Goal: Task Accomplishment & Management: Manage account settings

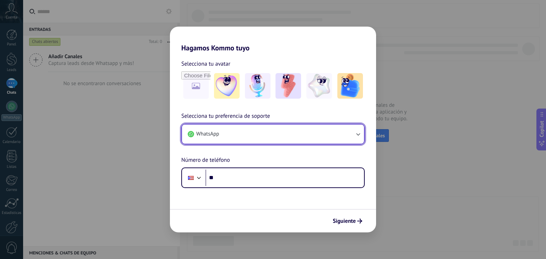
click at [262, 132] on button "WhatsApp" at bounding box center [273, 134] width 182 height 19
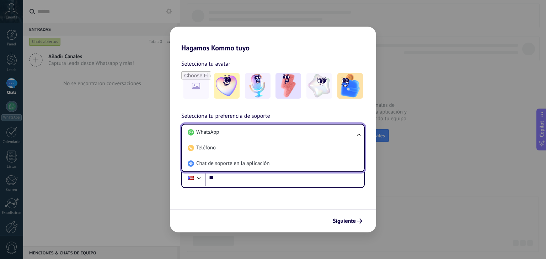
click at [262, 132] on li "WhatsApp" at bounding box center [271, 133] width 173 height 16
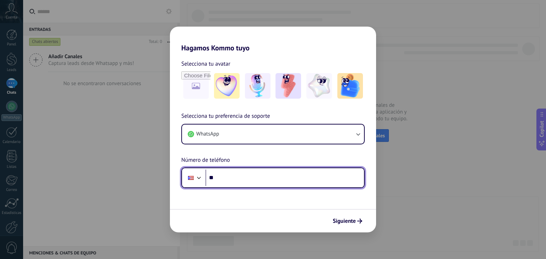
click at [243, 181] on input "**" at bounding box center [284, 178] width 158 height 16
type input "**********"
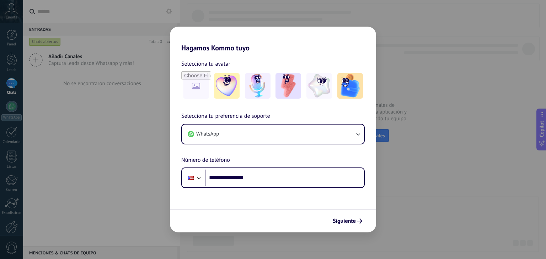
click at [244, 190] on form "**********" at bounding box center [273, 142] width 206 height 180
click at [358, 222] on icon "submit" at bounding box center [359, 221] width 5 height 5
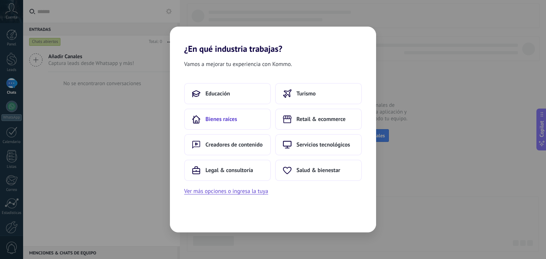
click at [220, 124] on button "Bienes raíces" at bounding box center [227, 119] width 87 height 21
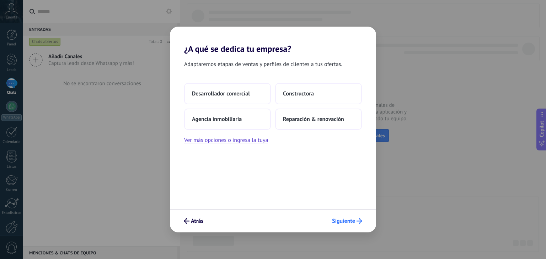
click at [358, 223] on icon "submit" at bounding box center [359, 221] width 6 height 6
click at [336, 222] on span "Siguiente" at bounding box center [343, 221] width 23 height 5
click at [235, 120] on span "Agencia inmobiliaria" at bounding box center [217, 119] width 50 height 7
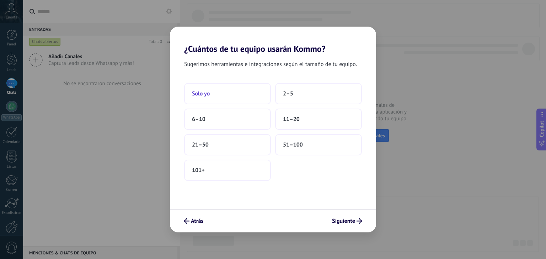
click at [211, 89] on button "Solo yo" at bounding box center [227, 93] width 87 height 21
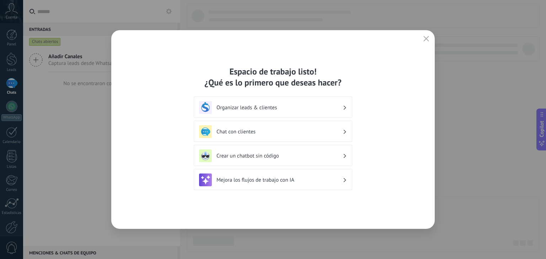
click at [240, 129] on h3 "Chat con clientes" at bounding box center [279, 132] width 126 height 7
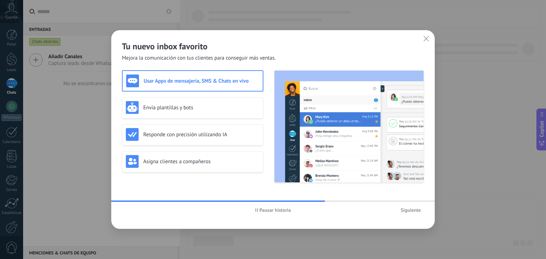
click at [186, 81] on h3 "Usar Apps de mensajería, SMS & Chats en vivo" at bounding box center [201, 81] width 115 height 7
click at [409, 212] on span "Siguiente" at bounding box center [410, 210] width 20 height 5
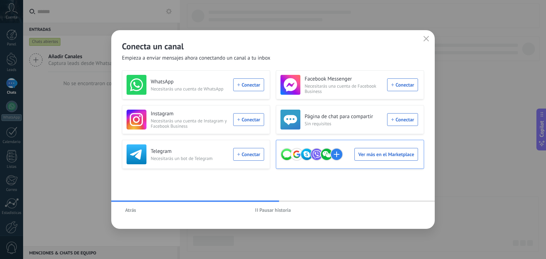
click at [328, 158] on use at bounding box center [326, 154] width 12 height 12
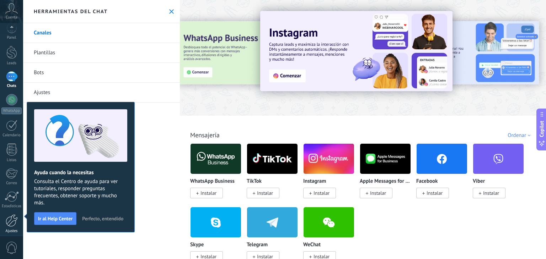
scroll to position [36, 0]
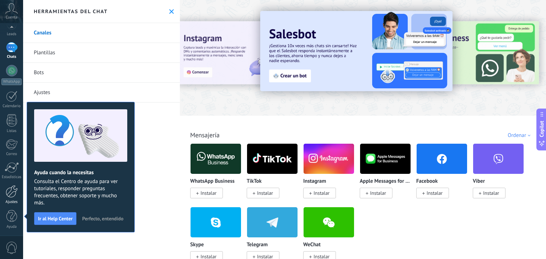
click at [12, 189] on div at bounding box center [12, 191] width 12 height 12
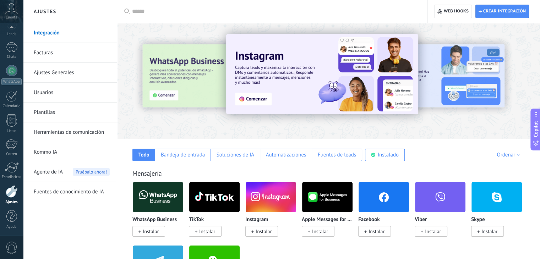
click at [45, 91] on link "Usuarios" at bounding box center [72, 93] width 76 height 20
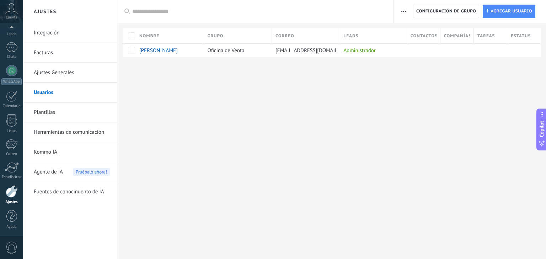
click at [401, 15] on span "button" at bounding box center [403, 11] width 5 height 13
click at [308, 139] on div "Ajustes Integración Facturas Ajustes Generales Usuarios Plantillas Herramientas…" at bounding box center [284, 129] width 523 height 259
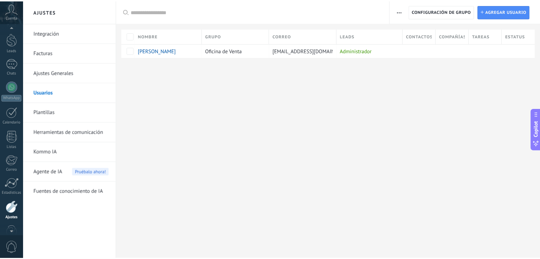
scroll to position [36, 0]
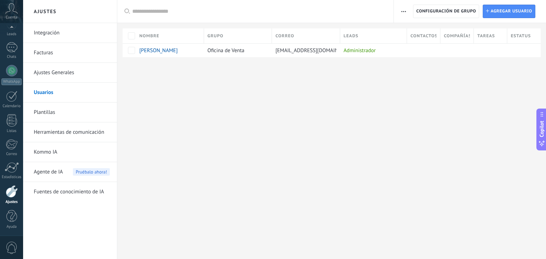
click at [50, 31] on link "Integración" at bounding box center [72, 33] width 76 height 20
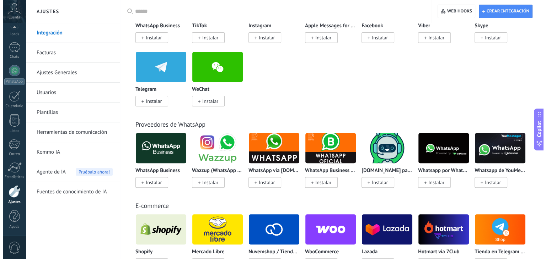
scroll to position [195, 0]
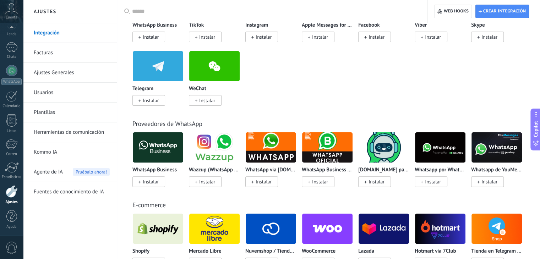
click at [152, 181] on span "Instalar" at bounding box center [151, 182] width 16 height 6
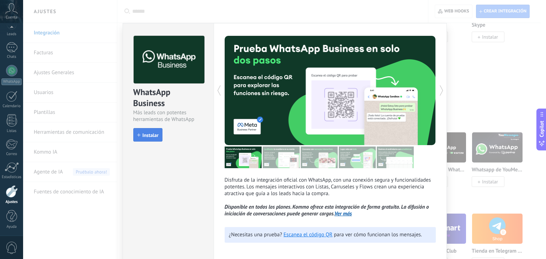
click at [148, 135] on span "Instalar" at bounding box center [150, 135] width 16 height 5
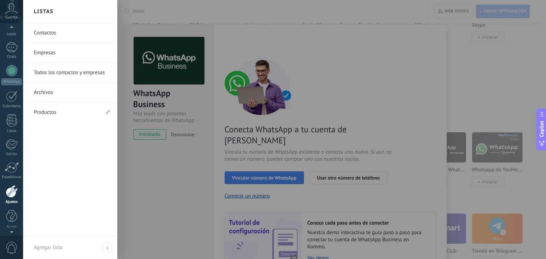
scroll to position [0, 0]
click at [13, 14] on div "Cuenta" at bounding box center [11, 11] width 23 height 23
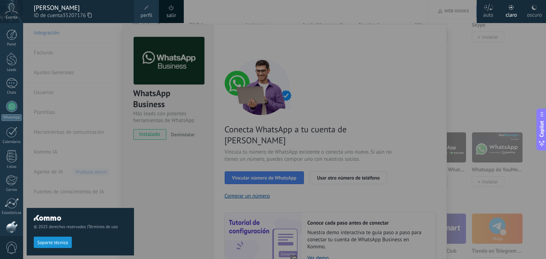
click at [148, 10] on span at bounding box center [146, 8] width 8 height 8
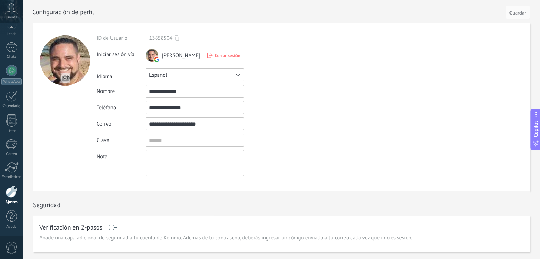
click at [191, 77] on button "Español" at bounding box center [195, 75] width 98 height 13
click at [171, 86] on span "English" at bounding box center [191, 87] width 100 height 7
click at [520, 10] on span "Guardar" at bounding box center [518, 12] width 17 height 5
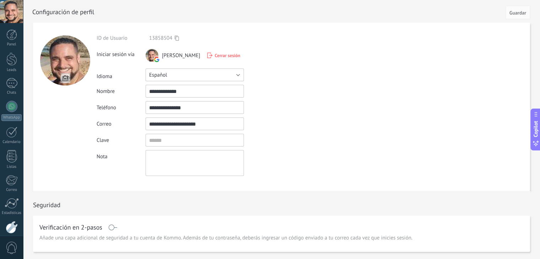
click at [179, 73] on button "Español" at bounding box center [195, 75] width 98 height 13
click at [173, 87] on span "English" at bounding box center [191, 87] width 100 height 7
click at [520, 14] on span "Guardar" at bounding box center [518, 12] width 17 height 5
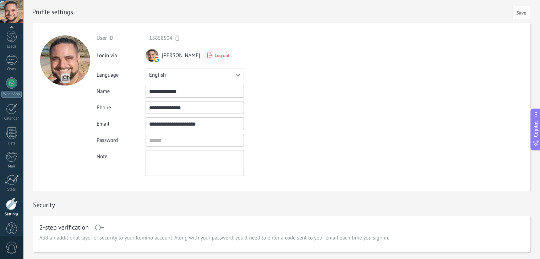
scroll to position [36, 0]
click at [10, 14] on div at bounding box center [11, 11] width 23 height 23
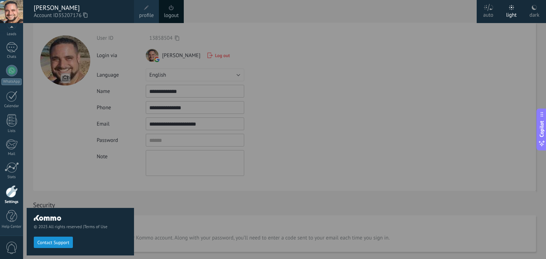
click at [10, 14] on div at bounding box center [11, 11] width 23 height 23
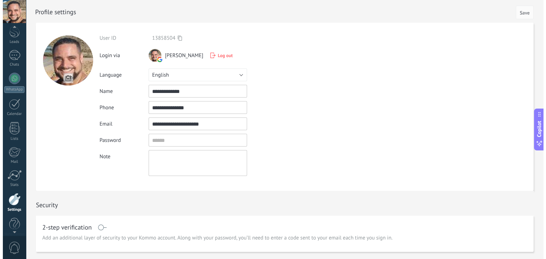
scroll to position [0, 0]
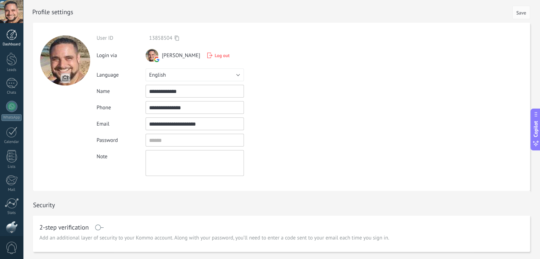
click at [12, 44] on div "Dashboard" at bounding box center [11, 44] width 21 height 5
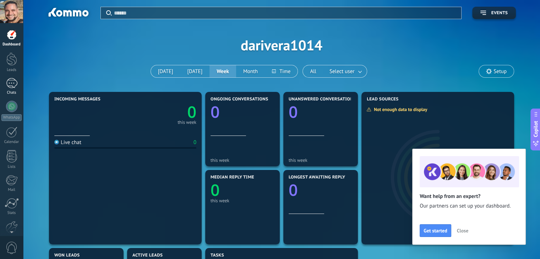
click at [11, 84] on div at bounding box center [11, 83] width 11 height 10
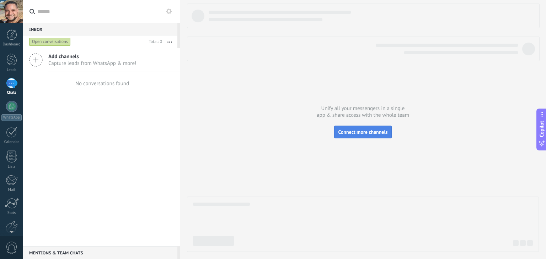
click at [363, 134] on span "Connect more channels" at bounding box center [362, 132] width 49 height 6
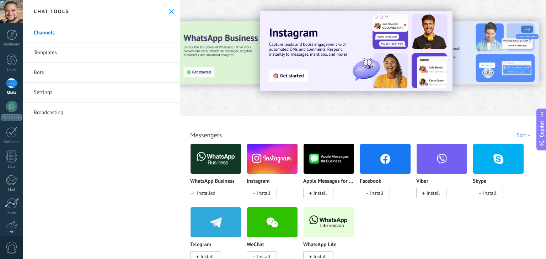
scroll to position [20, 0]
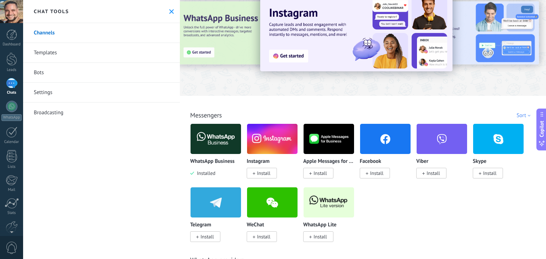
click at [212, 135] on img at bounding box center [215, 139] width 50 height 34
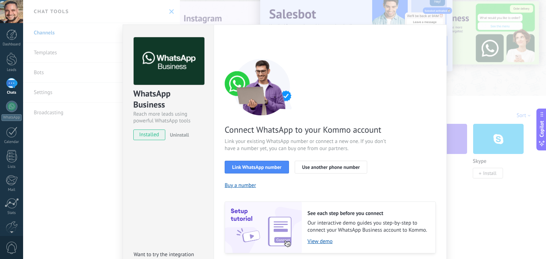
scroll to position [25, 0]
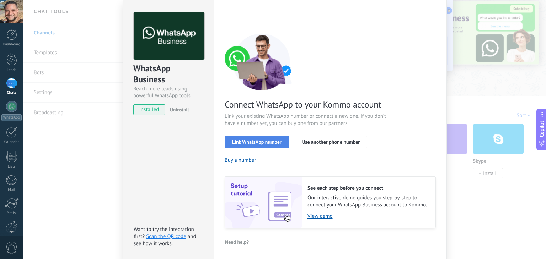
click at [267, 142] on span "Link WhatsApp number" at bounding box center [256, 142] width 49 height 5
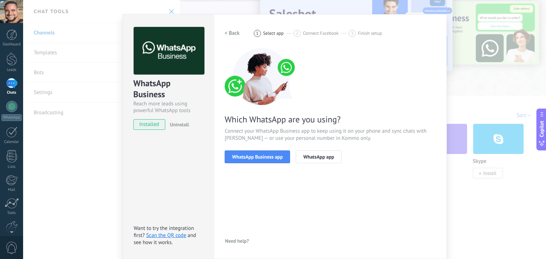
scroll to position [10, 0]
click at [263, 157] on span "WhatsApp Business app" at bounding box center [257, 157] width 50 height 5
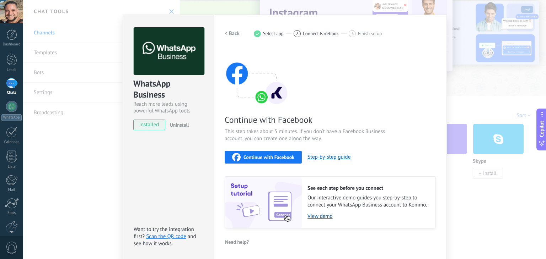
click at [262, 159] on span "Continue with Facebook" at bounding box center [268, 157] width 51 height 5
click at [328, 216] on link "View demo" at bounding box center [367, 216] width 121 height 7
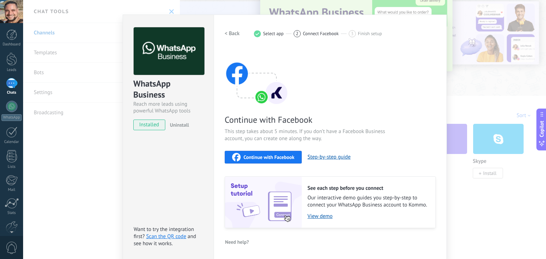
click at [266, 155] on span "Continue with Facebook" at bounding box center [268, 157] width 51 height 5
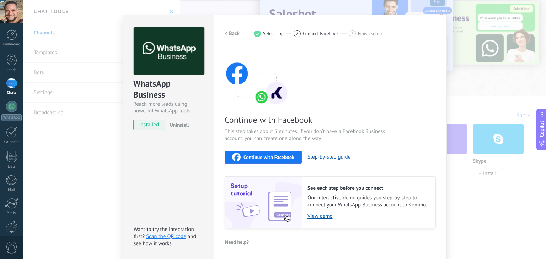
click at [269, 158] on span "Continue with Facebook" at bounding box center [268, 157] width 51 height 5
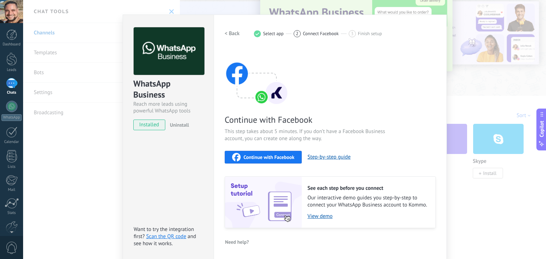
click at [246, 155] on span "Continue with Facebook" at bounding box center [268, 157] width 51 height 5
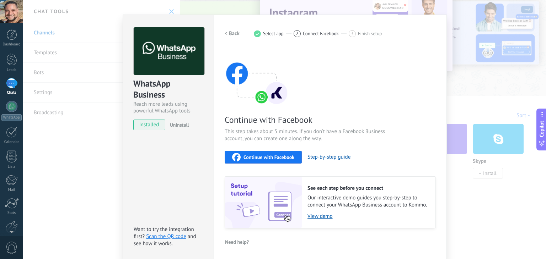
click at [270, 158] on span "Continue with Facebook" at bounding box center [268, 157] width 51 height 5
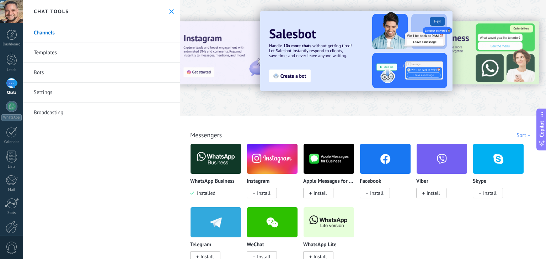
click at [211, 150] on img at bounding box center [215, 159] width 50 height 34
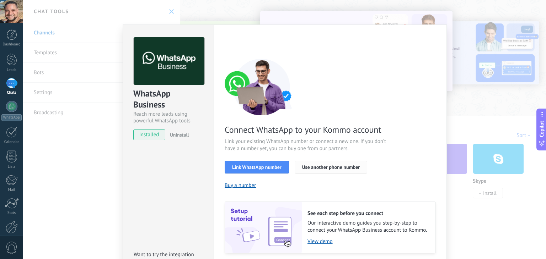
click at [321, 165] on span "Use another phone number" at bounding box center [331, 167] width 58 height 5
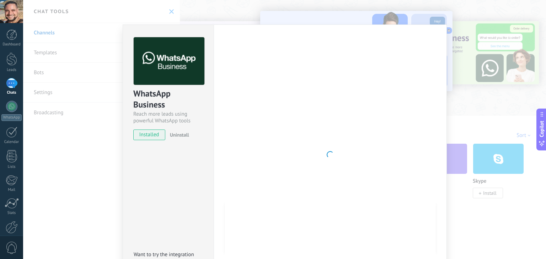
scroll to position [25, 0]
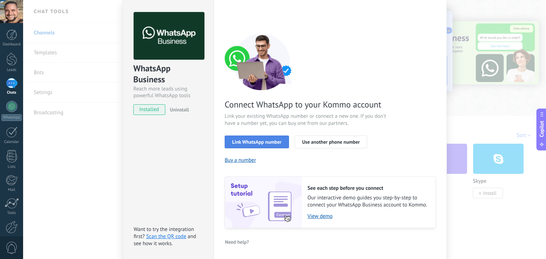
click at [260, 141] on span "Link WhatsApp number" at bounding box center [256, 142] width 49 height 5
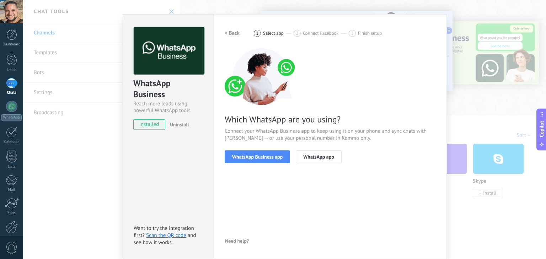
scroll to position [10, 0]
click at [251, 156] on span "WhatsApp Business app" at bounding box center [257, 157] width 50 height 5
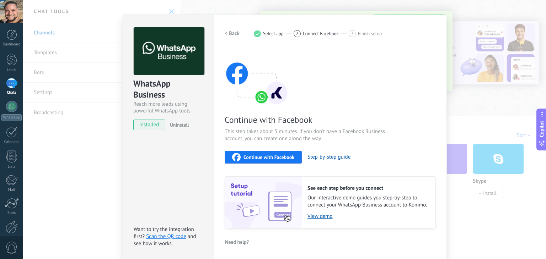
click at [256, 156] on span "Continue with Facebook" at bounding box center [268, 157] width 51 height 5
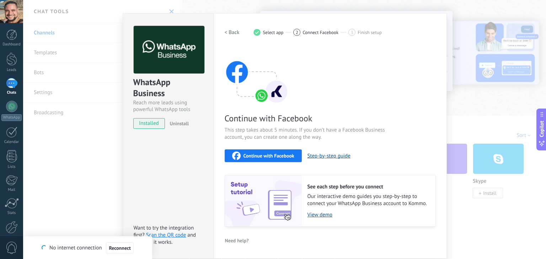
click at [365, 70] on div "Continue with Facebook This step takes about 5 minutes. If you don’t have a Fac…" at bounding box center [329, 137] width 211 height 180
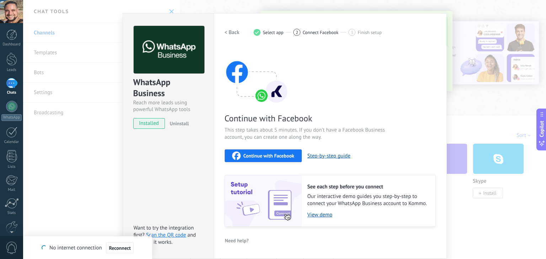
click at [123, 248] on span "Reconnect" at bounding box center [120, 248] width 22 height 5
click at [348, 94] on div "Continue with Facebook This step takes about 5 minutes. If you don’t have a Fac…" at bounding box center [329, 137] width 211 height 180
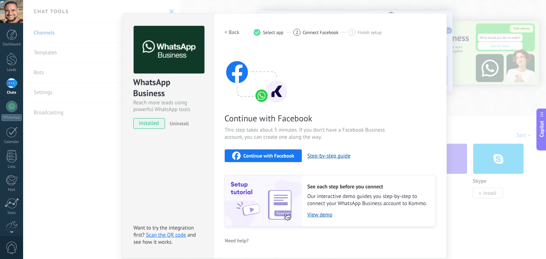
click at [278, 155] on span "Continue with Facebook" at bounding box center [268, 155] width 51 height 5
click at [258, 156] on span "Continue with Facebook" at bounding box center [268, 155] width 51 height 5
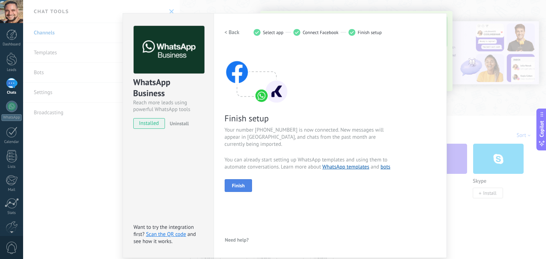
click at [234, 184] on span "Finish" at bounding box center [238, 185] width 13 height 5
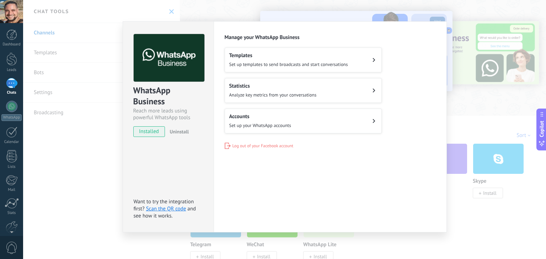
click at [300, 125] on button "Accounts Set up your WhatsApp accounts" at bounding box center [302, 121] width 157 height 25
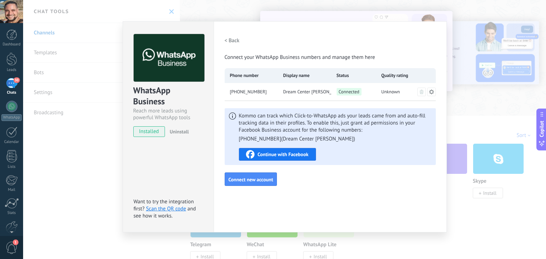
click at [234, 40] on h2 "< Back" at bounding box center [231, 40] width 15 height 7
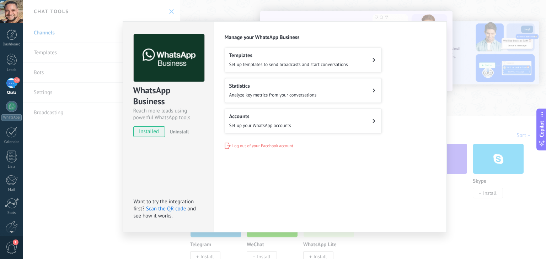
click at [307, 61] on span "Set up templates to send broadcasts and start conversations" at bounding box center [288, 64] width 119 height 6
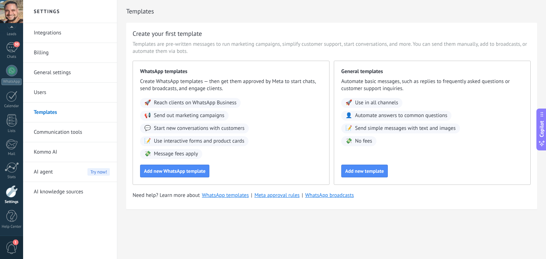
click at [190, 139] on span "Use interactive forms and product cards" at bounding box center [199, 141] width 91 height 7
click at [9, 49] on div "30" at bounding box center [11, 47] width 11 height 10
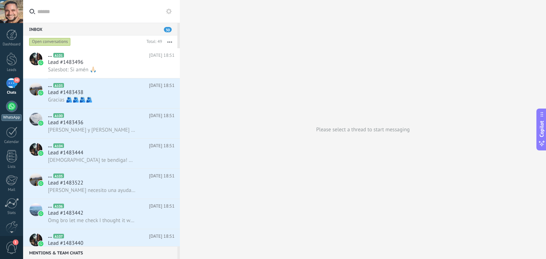
click at [11, 106] on div at bounding box center [11, 106] width 11 height 11
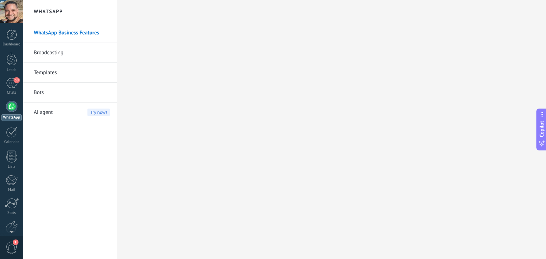
click at [76, 32] on link "WhatsApp Business Features" at bounding box center [72, 33] width 76 height 20
click at [10, 84] on div "30" at bounding box center [11, 83] width 11 height 10
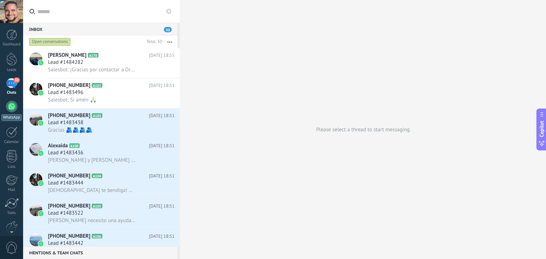
click at [11, 103] on div at bounding box center [11, 106] width 11 height 11
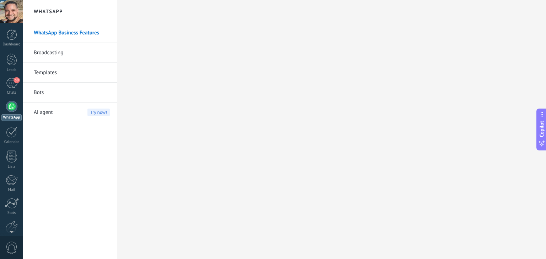
click at [102, 32] on link "WhatsApp Business Features" at bounding box center [72, 33] width 76 height 20
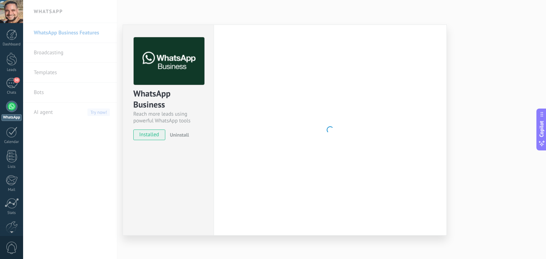
click at [101, 169] on div "WhatsApp Business Reach more leads using powerful WhatsApp tools installed Unin…" at bounding box center [284, 129] width 523 height 259
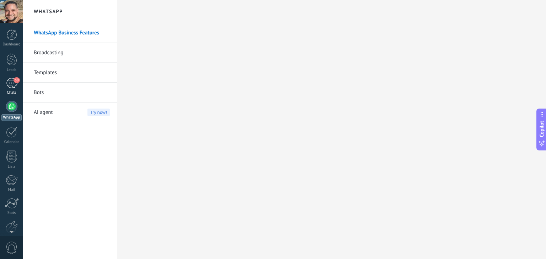
click at [13, 83] on div "30" at bounding box center [11, 83] width 11 height 10
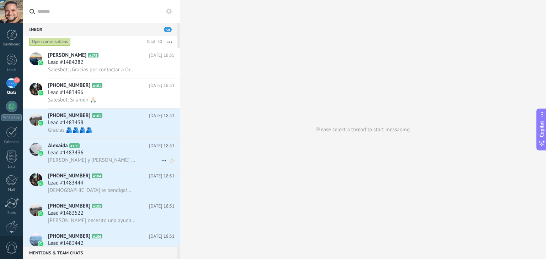
click at [116, 160] on span "[PERSON_NAME] y [PERSON_NAME] la mamá se fracturó una pierna. Sevastian esta en…" at bounding box center [91, 160] width 87 height 7
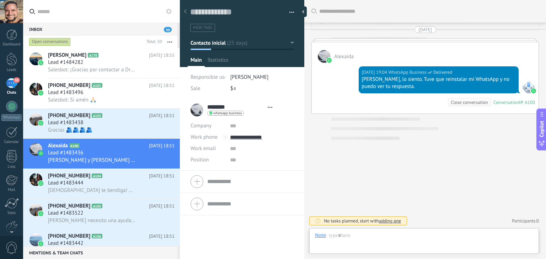
scroll to position [10, 0]
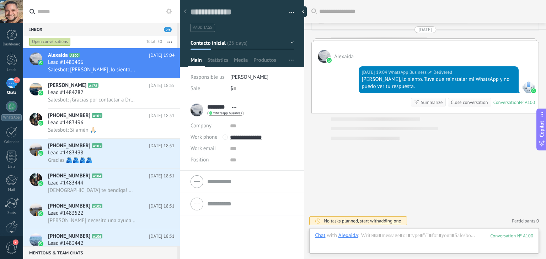
click at [337, 64] on div "[DATE] 19:04 WhatsApp Business Delivered [GEOGRAPHIC_DATA], lo siento. Tuve que…" at bounding box center [425, 88] width 227 height 51
click at [239, 52] on div at bounding box center [242, 31] width 125 height 72
click at [117, 62] on div "Lead #1483436" at bounding box center [111, 62] width 126 height 7
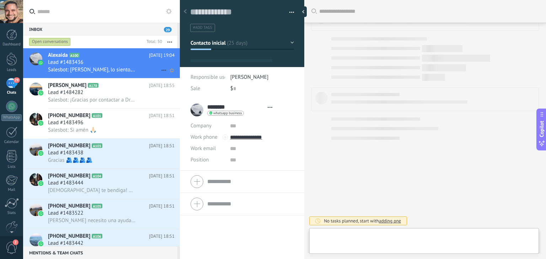
click at [109, 71] on span "Salesbot: [PERSON_NAME], lo siento. Tuve que reinstalar mi WhatsApp y no puedo …" at bounding box center [91, 69] width 87 height 7
click at [276, 106] on span "Open details Copy name Unlink Main contact" at bounding box center [270, 107] width 12 height 5
click at [276, 105] on span "Open details Copy name Unlink Main contact" at bounding box center [270, 107] width 12 height 5
click at [95, 94] on div "Lead #1484282" at bounding box center [111, 92] width 126 height 7
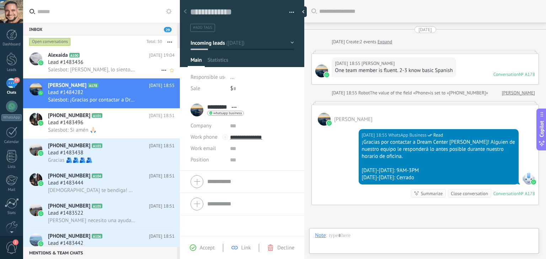
scroll to position [69, 0]
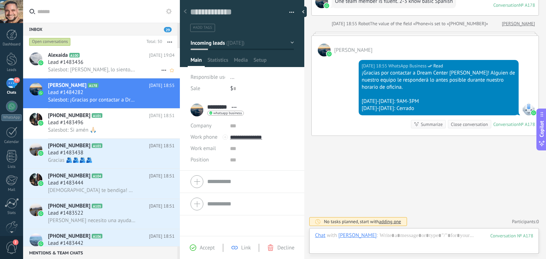
click at [98, 67] on span "Salesbot: Alexaida, lo siento. Tuve que reinstalar mi WhatsApp y no puedo ver t…" at bounding box center [91, 69] width 87 height 7
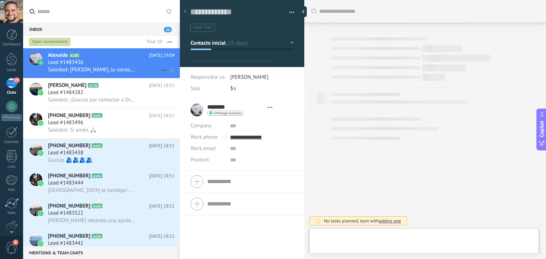
click at [101, 64] on div "Lead #1483436" at bounding box center [111, 62] width 126 height 7
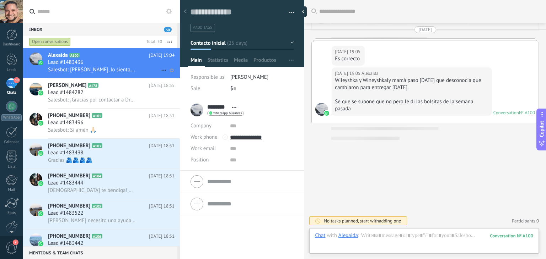
scroll to position [1, 0]
drag, startPoint x: 101, startPoint y: 64, endPoint x: 72, endPoint y: 67, distance: 29.0
click at [72, 67] on span "Wileyshka y Wineyshkaly mamá paso hoy que desconocia que cambiaron para entrega…" at bounding box center [91, 69] width 87 height 7
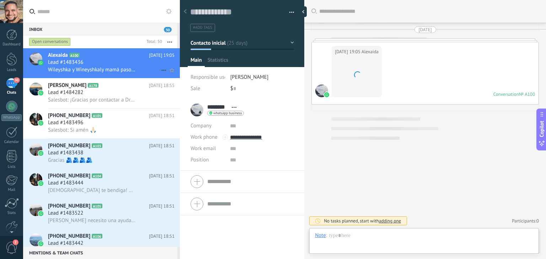
scroll to position [10, 0]
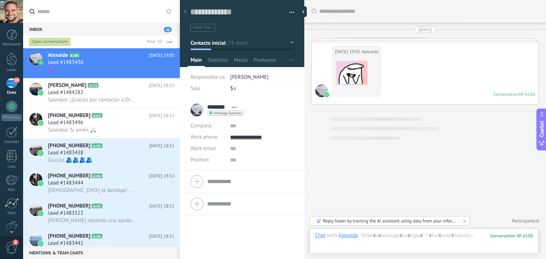
click at [413, 61] on div "Today 19:05 Alexaida Conversation № A100 Conversation № A100" at bounding box center [425, 73] width 227 height 62
click at [115, 91] on div "Lead #1484282" at bounding box center [111, 92] width 126 height 7
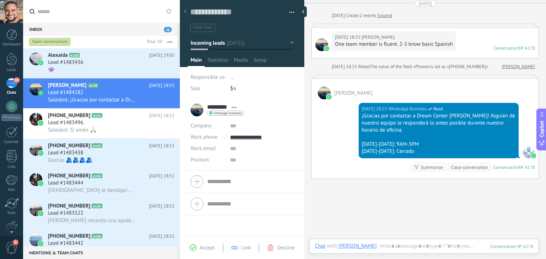
scroll to position [27, 0]
click at [498, 48] on div "Conversation" at bounding box center [506, 48] width 26 height 6
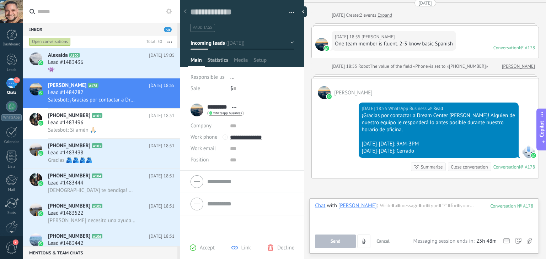
click at [222, 61] on span "Statistics" at bounding box center [217, 62] width 21 height 10
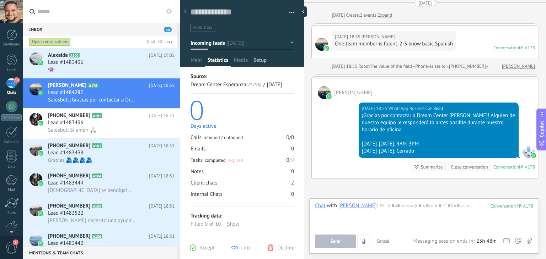
click at [260, 61] on span "Setup" at bounding box center [259, 62] width 13 height 10
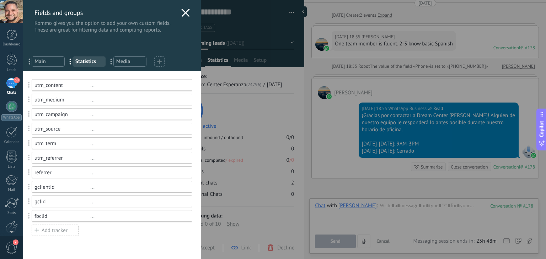
click at [182, 13] on icon at bounding box center [185, 13] width 9 height 9
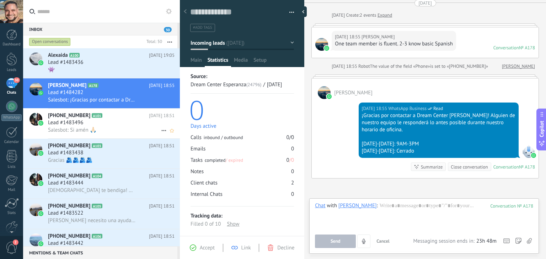
click at [113, 119] on h2 "+17872146065 A101" at bounding box center [98, 115] width 101 height 7
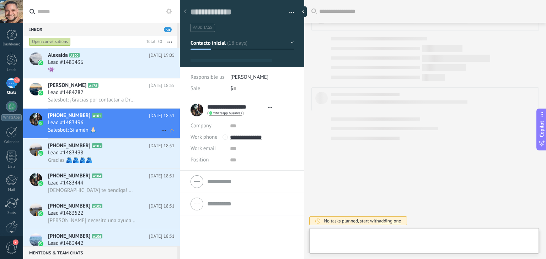
click at [132, 131] on div "Salesbot: Si amén 🙏🏻" at bounding box center [111, 129] width 126 height 7
click at [134, 91] on div "Lead #1484282" at bounding box center [111, 92] width 126 height 7
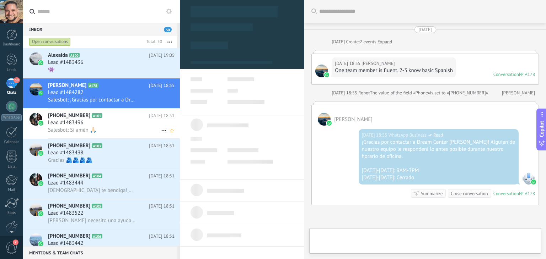
scroll to position [69, 0]
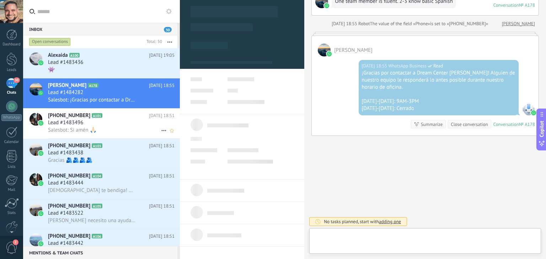
type textarea "**********"
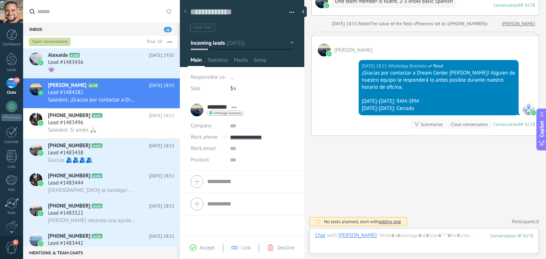
scroll to position [0, 0]
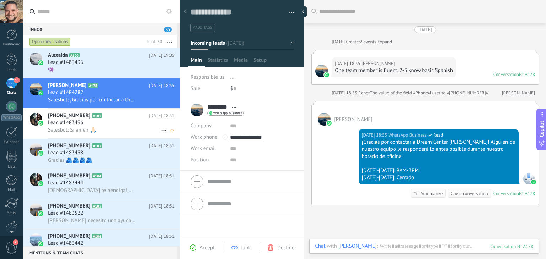
click at [119, 129] on div "Salesbot: Si amén 🙏🏻" at bounding box center [111, 129] width 126 height 7
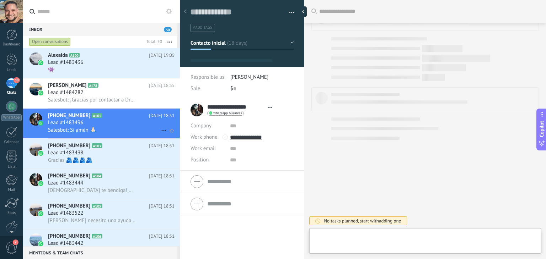
click at [117, 128] on div "Salesbot: Si amén 🙏🏻" at bounding box center [111, 129] width 126 height 7
click at [168, 13] on use at bounding box center [169, 12] width 6 height 6
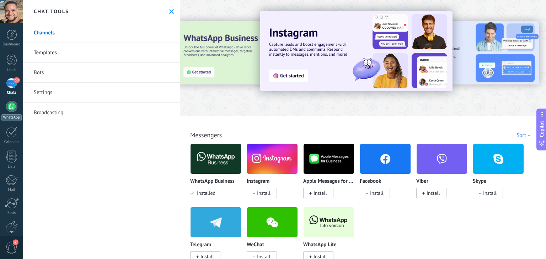
click at [9, 107] on div at bounding box center [11, 106] width 11 height 11
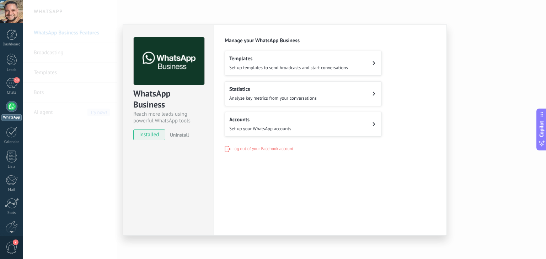
click at [278, 61] on h2 "Templates" at bounding box center [288, 58] width 119 height 7
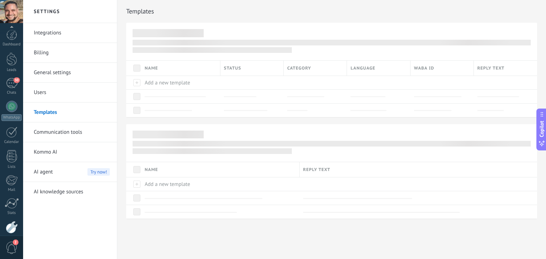
scroll to position [36, 0]
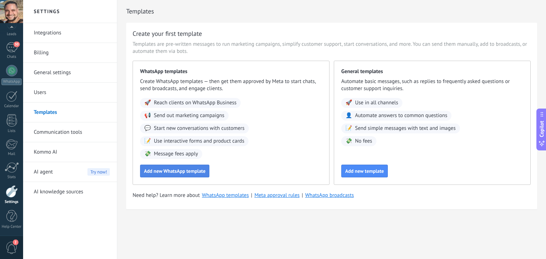
click at [167, 170] on span "Add new WhatsApp template" at bounding box center [174, 171] width 61 height 5
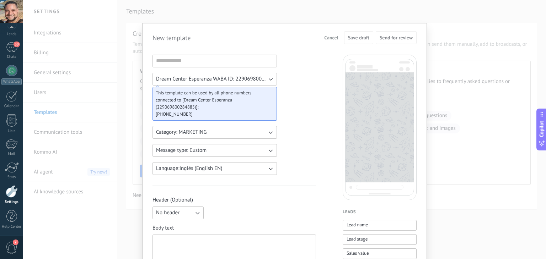
click at [242, 77] on span "Dream Center Esperanza WABA ID: 229069800284885" at bounding box center [211, 79] width 111 height 7
click at [242, 77] on span "Dream Center Esperanza WABA ID: 229069800284885" at bounding box center [215, 79] width 118 height 7
click at [196, 64] on input at bounding box center [215, 60] width 124 height 11
type input "********"
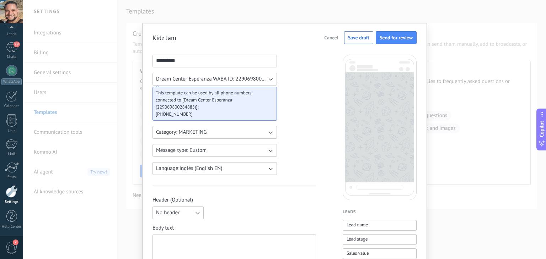
click at [192, 131] on span "Category: MARKETING" at bounding box center [181, 132] width 50 height 7
click at [204, 144] on li "MARKETING" at bounding box center [212, 145] width 128 height 12
click at [226, 151] on button "Message type: Custom" at bounding box center [214, 150] width 124 height 13
click at [218, 152] on li "Custom" at bounding box center [212, 151] width 128 height 12
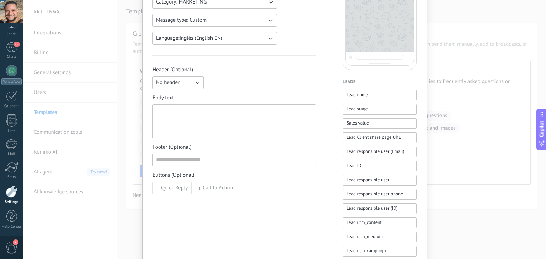
scroll to position [144, 0]
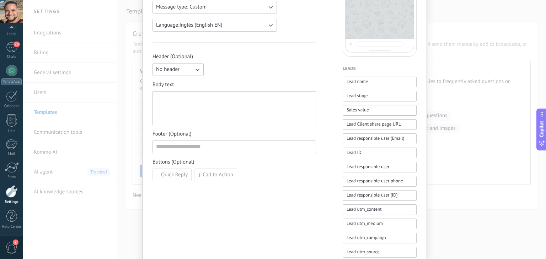
click at [222, 107] on div at bounding box center [234, 108] width 156 height 28
click at [215, 176] on span "Call to Action" at bounding box center [217, 175] width 31 height 5
click at [322, 175] on use "button" at bounding box center [324, 175] width 4 height 4
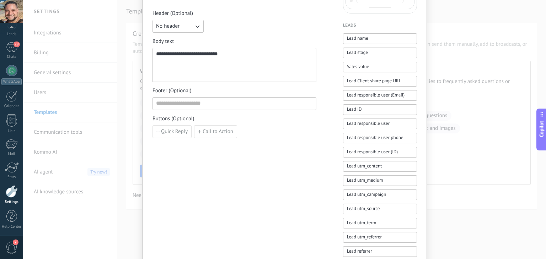
scroll to position [313, 0]
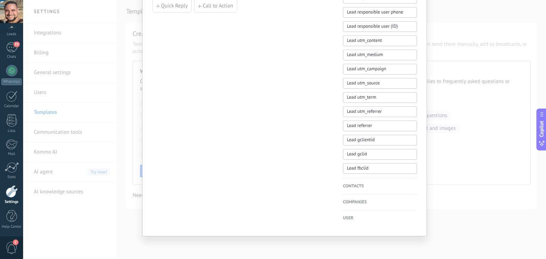
click at [358, 186] on h4 "Contacts" at bounding box center [380, 186] width 74 height 7
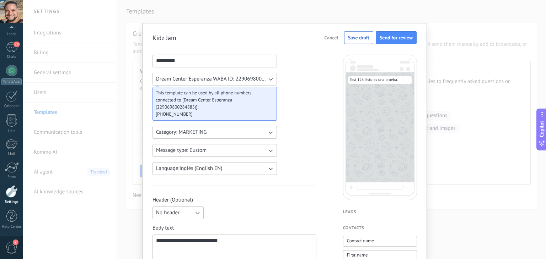
scroll to position [131, 0]
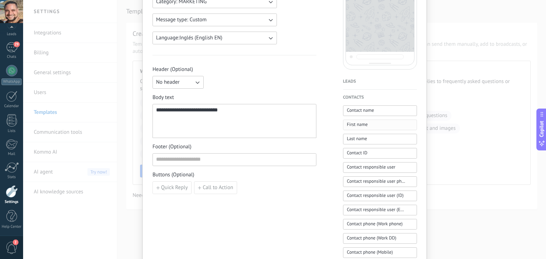
click at [355, 126] on span "First name" at bounding box center [357, 124] width 21 height 7
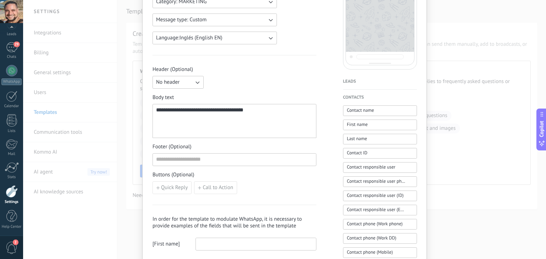
click at [281, 107] on div "**********" at bounding box center [234, 121] width 157 height 28
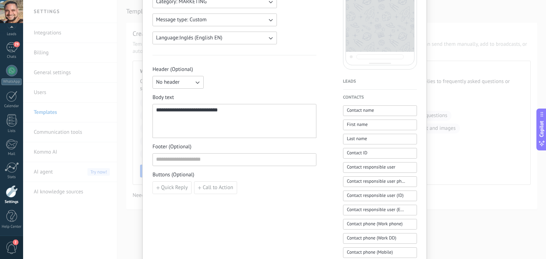
scroll to position [0, 0]
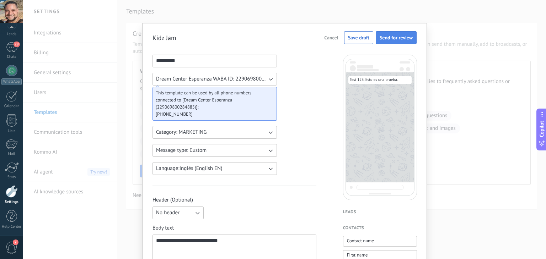
click at [397, 40] on span "Send for review" at bounding box center [395, 37] width 33 height 5
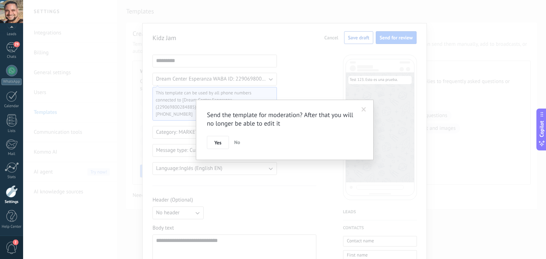
click at [239, 142] on span "No" at bounding box center [237, 142] width 6 height 6
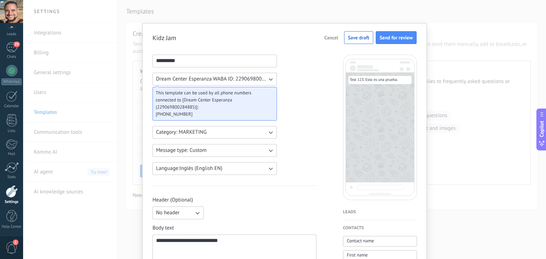
click at [331, 38] on span "Cancel" at bounding box center [331, 37] width 14 height 5
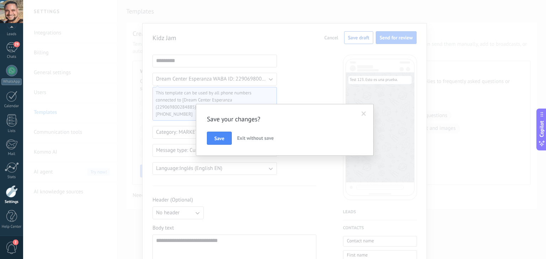
click at [252, 137] on span "Exit without save" at bounding box center [255, 138] width 37 height 6
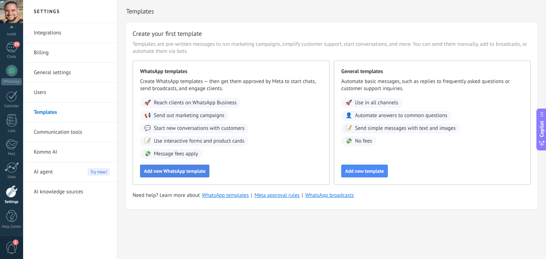
click at [184, 171] on span "Add new WhatsApp template" at bounding box center [174, 171] width 61 height 5
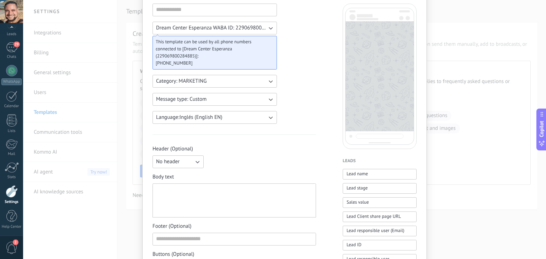
scroll to position [50, 0]
click at [212, 98] on button "Message type: Custom" at bounding box center [214, 100] width 124 height 13
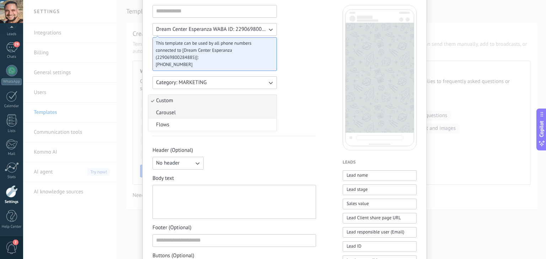
click at [229, 111] on li "Carousel" at bounding box center [212, 113] width 128 height 12
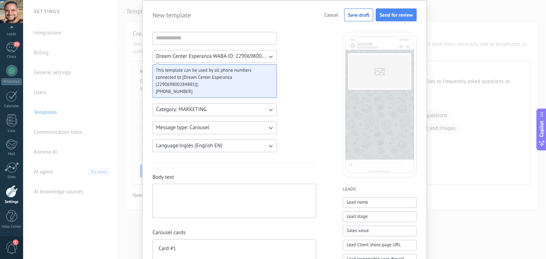
scroll to position [22, 0]
click at [206, 37] on input at bounding box center [215, 38] width 124 height 11
type input "********"
click at [200, 110] on span "Category: MARKETING" at bounding box center [181, 110] width 50 height 7
click at [200, 110] on li "UTILITY" at bounding box center [212, 110] width 128 height 12
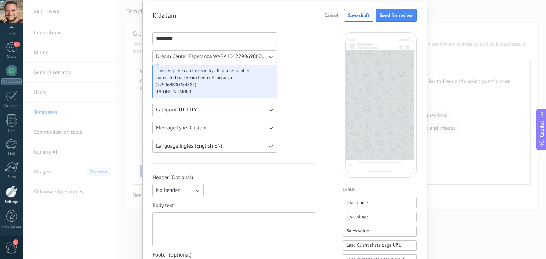
click at [219, 107] on button "Category: UTILITY" at bounding box center [214, 110] width 124 height 13
click at [199, 121] on li "MARKETING" at bounding box center [212, 122] width 128 height 12
click at [226, 130] on button "Message type: Custom" at bounding box center [214, 128] width 124 height 13
click at [197, 140] on li "Carousel" at bounding box center [212, 140] width 128 height 12
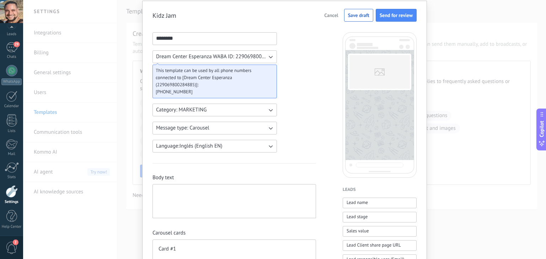
click at [213, 127] on button "Message type: Carousel" at bounding box center [214, 128] width 124 height 13
click at [191, 152] on li "Flows" at bounding box center [212, 152] width 128 height 12
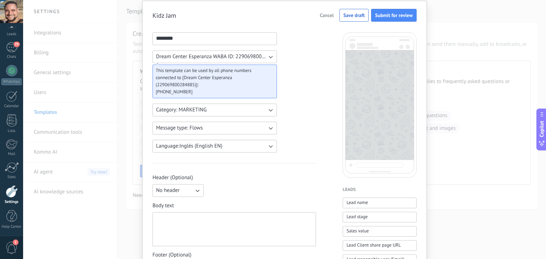
click at [218, 126] on button "Message type: Flows" at bounding box center [214, 128] width 124 height 13
click at [204, 140] on li "Carousel" at bounding box center [212, 140] width 128 height 12
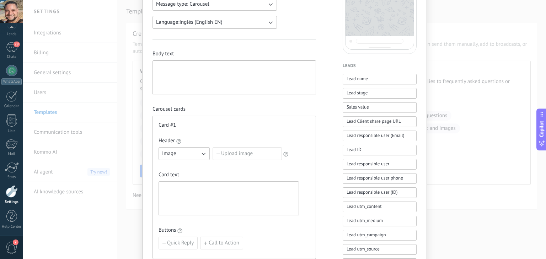
scroll to position [217, 0]
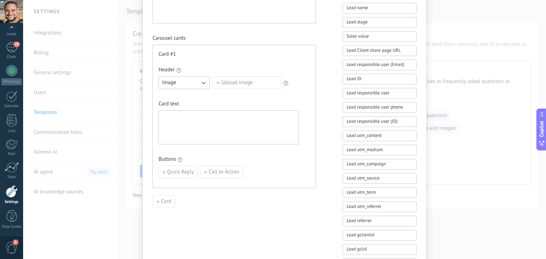
click at [193, 83] on button "Image" at bounding box center [183, 82] width 51 height 13
click at [191, 80] on li "Image" at bounding box center [181, 83] width 55 height 12
click at [240, 81] on label "Upload image" at bounding box center [246, 82] width 69 height 13
click at [212, 76] on input "Upload image" at bounding box center [212, 76] width 0 height 0
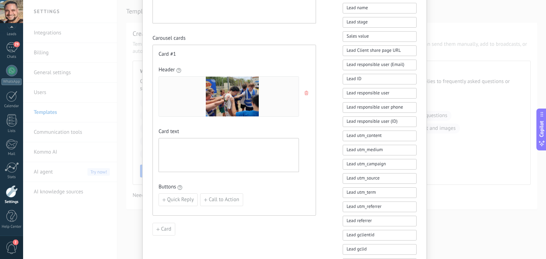
click at [182, 149] on div at bounding box center [228, 155] width 133 height 28
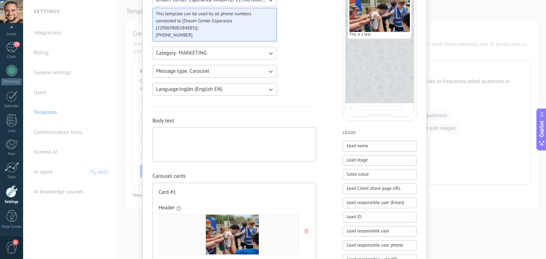
scroll to position [0, 0]
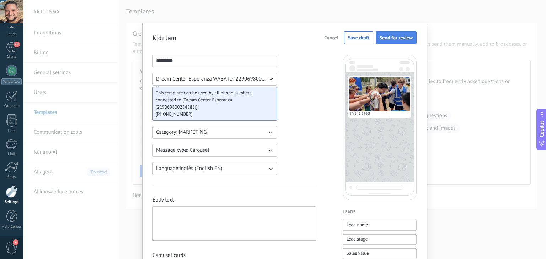
click at [393, 37] on span "Send for review" at bounding box center [395, 37] width 33 height 5
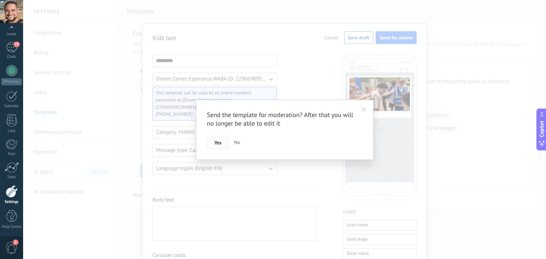
click at [217, 143] on span "Yes" at bounding box center [217, 142] width 7 height 5
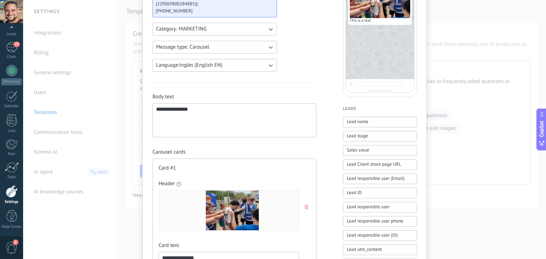
scroll to position [200, 0]
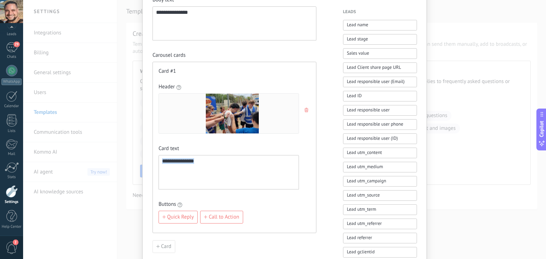
click at [201, 169] on div "**********" at bounding box center [228, 172] width 133 height 28
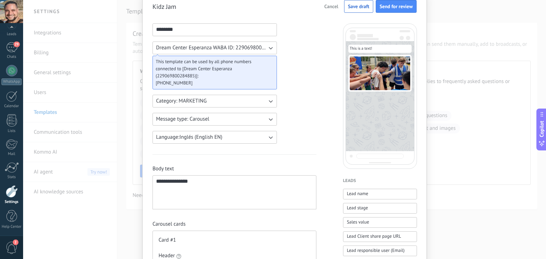
scroll to position [0, 0]
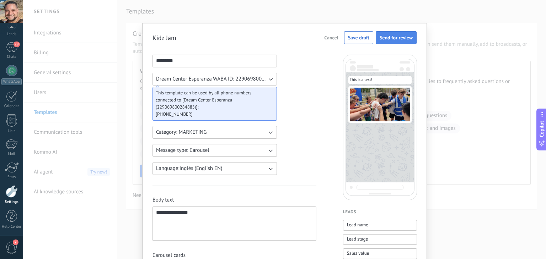
click at [390, 40] on span "Send for review" at bounding box center [395, 37] width 33 height 5
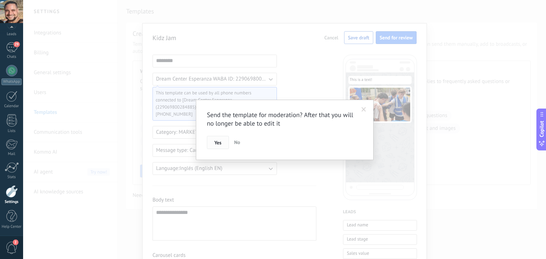
click at [213, 142] on button "Yes" at bounding box center [218, 142] width 22 height 13
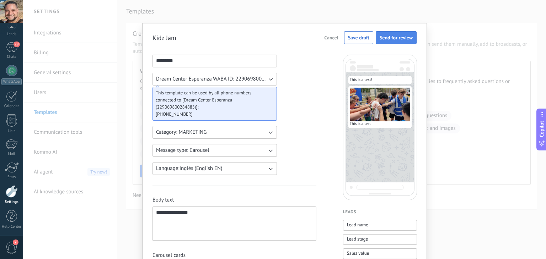
click at [394, 36] on span "Send for review" at bounding box center [395, 37] width 33 height 5
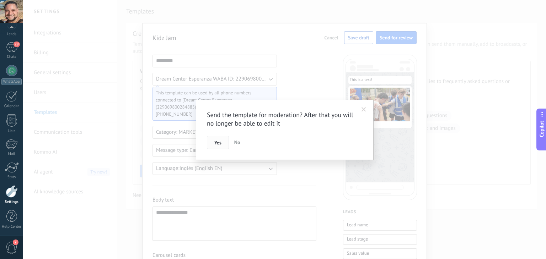
click at [218, 142] on span "Yes" at bounding box center [217, 142] width 7 height 5
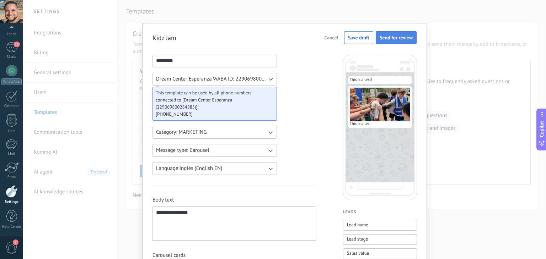
click at [397, 35] on span "Send for review" at bounding box center [395, 37] width 33 height 5
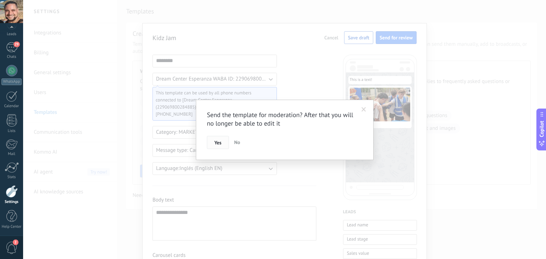
click at [221, 145] on button "Yes" at bounding box center [218, 142] width 22 height 13
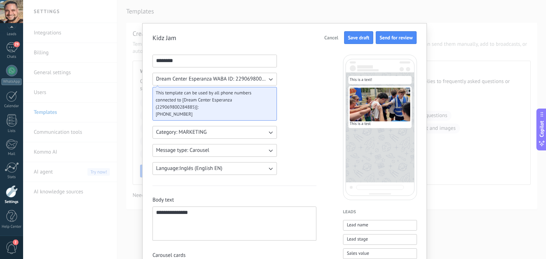
click at [357, 37] on span "Save draft" at bounding box center [358, 37] width 21 height 5
click at [399, 41] on button "Send for review" at bounding box center [395, 37] width 41 height 13
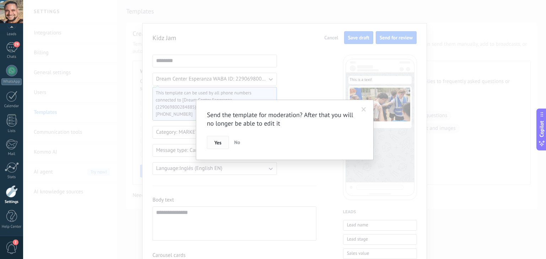
click at [217, 141] on span "Yes" at bounding box center [217, 142] width 7 height 5
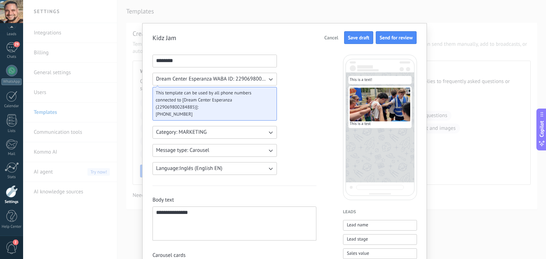
click at [249, 87] on div "This template can be used by all phone numbers connected to [Dream Center Esper…" at bounding box center [214, 104] width 124 height 34
click at [251, 83] on button "Dream Center Esperanza WABA ID: 229069800284885" at bounding box center [214, 79] width 124 height 13
click at [244, 82] on span "Dream Center Esperanza WABA ID: 229069800284885" at bounding box center [215, 79] width 118 height 7
click at [245, 79] on span "Dream Center Esperanza WABA ID: 229069800284885" at bounding box center [211, 79] width 111 height 7
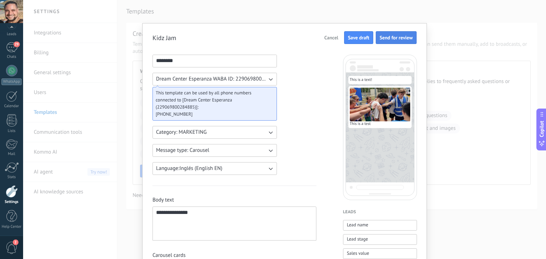
click at [394, 36] on span "Send for review" at bounding box center [395, 37] width 33 height 5
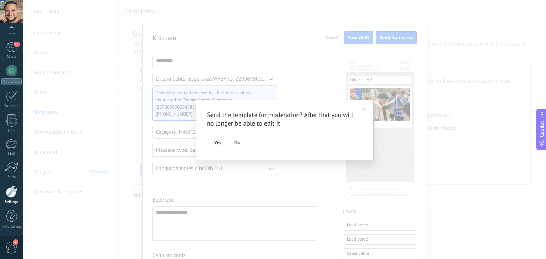
click at [206, 143] on div "Send the template for moderation? After that you will no longer be able to edit…" at bounding box center [285, 130] width 178 height 61
click at [211, 144] on button "Yes" at bounding box center [218, 142] width 22 height 13
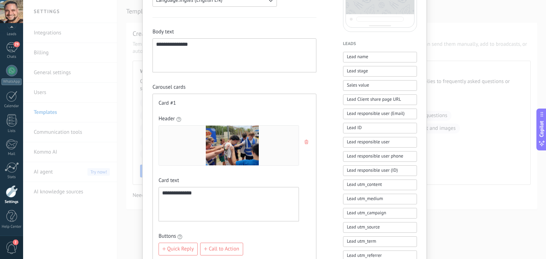
scroll to position [181, 0]
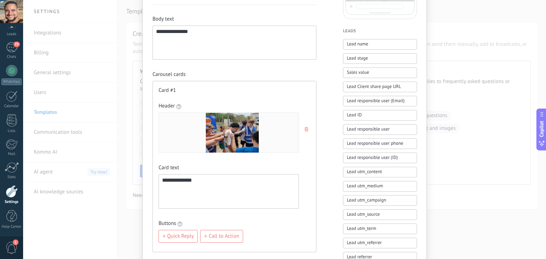
click at [211, 144] on img at bounding box center [232, 133] width 53 height 40
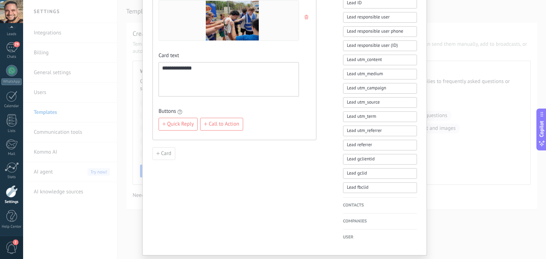
scroll to position [296, 0]
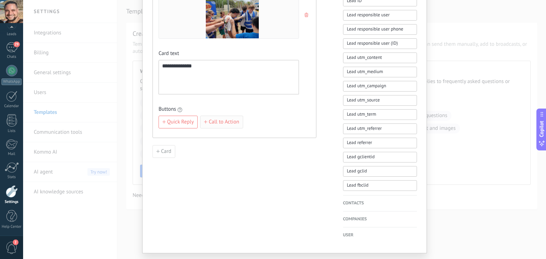
click at [226, 125] on button "Call to Action" at bounding box center [221, 122] width 43 height 13
click at [180, 137] on span "Add URL button" at bounding box center [185, 138] width 36 height 5
click at [308, 135] on button "button" at bounding box center [307, 135] width 6 height 11
click at [306, 119] on icon "button" at bounding box center [307, 119] width 4 height 4
click at [183, 120] on span "Quick Reply" at bounding box center [180, 122] width 27 height 5
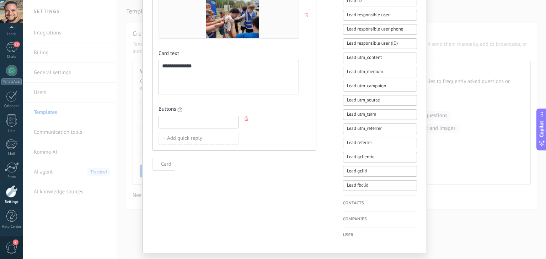
click at [212, 123] on input at bounding box center [198, 121] width 79 height 11
click at [240, 140] on div "Add quick reply" at bounding box center [228, 138] width 140 height 13
click at [213, 121] on input at bounding box center [198, 121] width 79 height 11
type input "*"
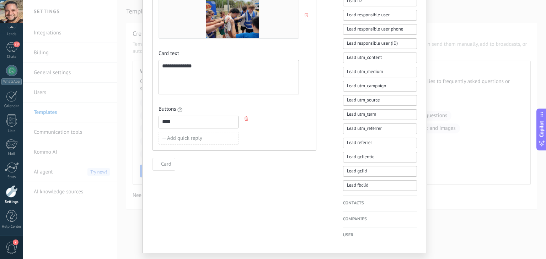
type input "****"
click at [247, 132] on div "Add quick reply" at bounding box center [228, 138] width 140 height 13
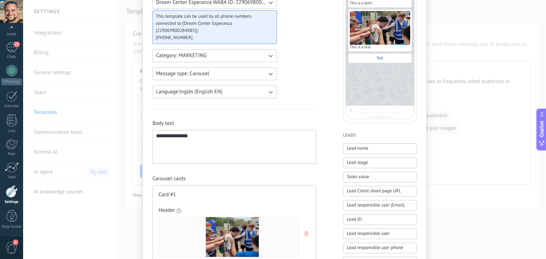
scroll to position [0, 0]
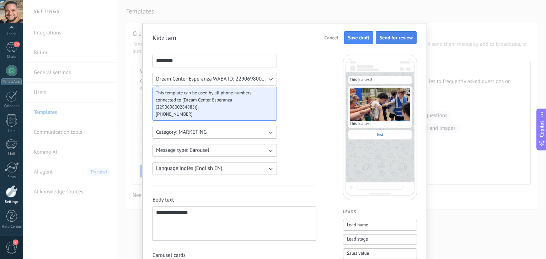
click at [397, 39] on span "Send for review" at bounding box center [395, 37] width 33 height 5
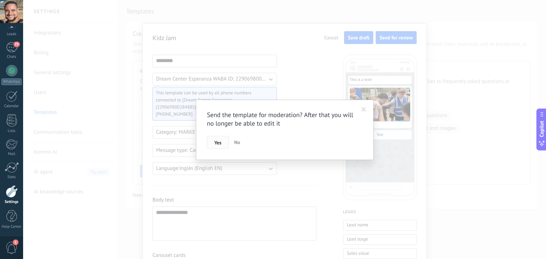
click at [215, 142] on span "Yes" at bounding box center [217, 142] width 7 height 5
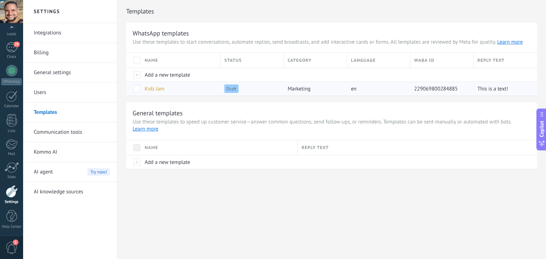
click at [155, 88] on span "Kidz Jam" at bounding box center [155, 89] width 20 height 7
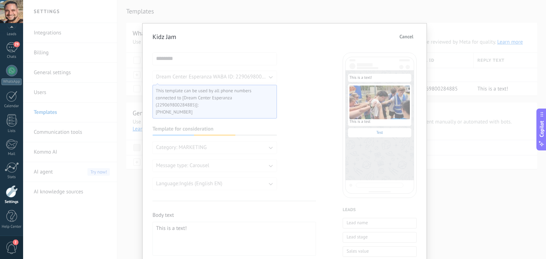
click at [405, 35] on span "Cancel" at bounding box center [406, 36] width 14 height 5
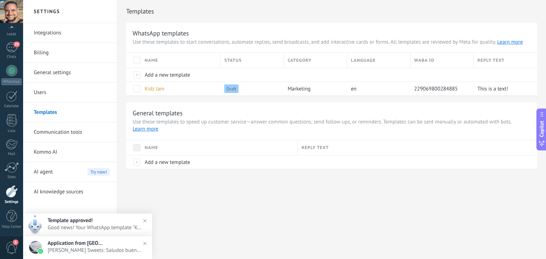
click at [199, 196] on div "Templates WhatsApp templates Use these templates to start conversations, automa…" at bounding box center [331, 99] width 428 height 199
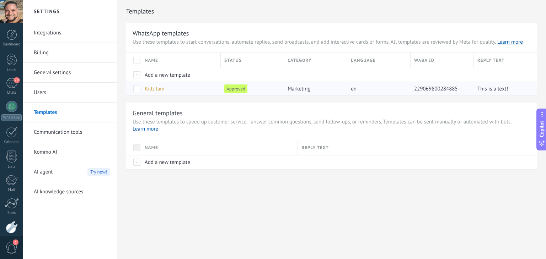
click at [152, 90] on span "Kidz Jam" at bounding box center [155, 89] width 20 height 7
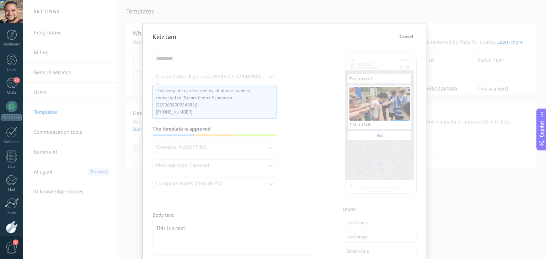
click at [407, 36] on span "Cancel" at bounding box center [406, 36] width 14 height 5
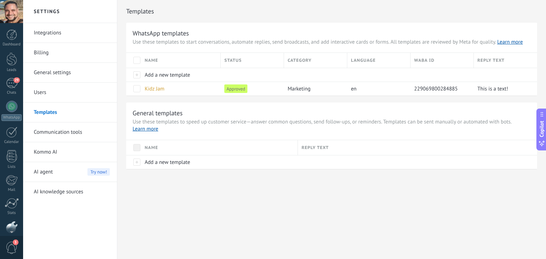
scroll to position [36, 0]
click at [9, 109] on div "Dashboard Leads 29 Chats WhatsApp Customers" at bounding box center [11, 115] width 23 height 243
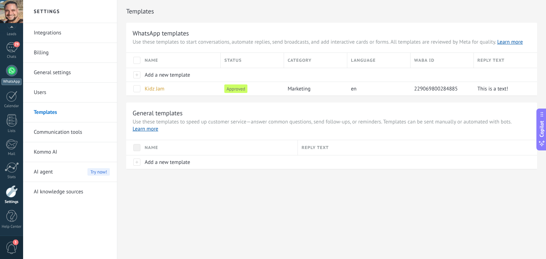
click at [10, 73] on div at bounding box center [11, 70] width 11 height 11
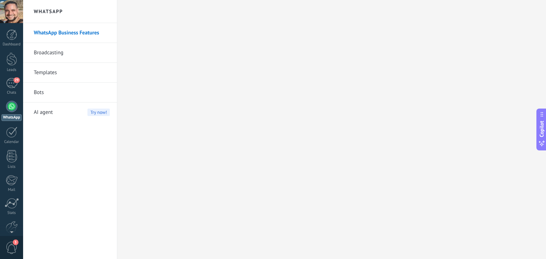
click at [51, 73] on link "Templates" at bounding box center [72, 73] width 76 height 20
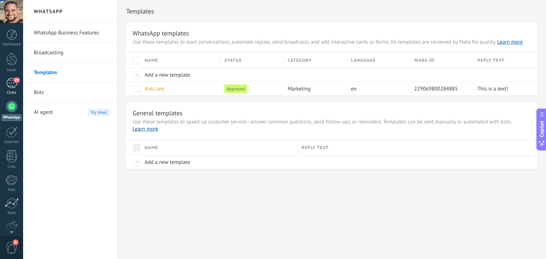
click at [14, 82] on span "29" at bounding box center [16, 80] width 6 height 6
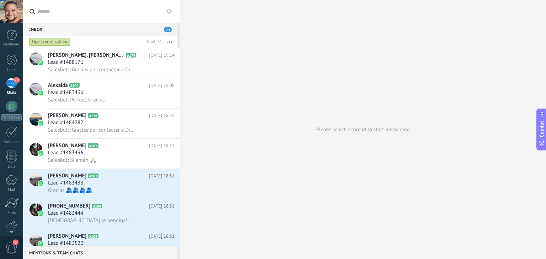
click at [91, 11] on input "text" at bounding box center [105, 11] width 137 height 23
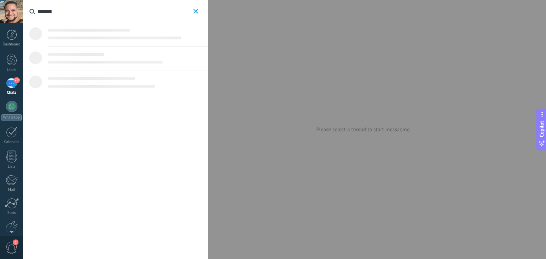
type input "********"
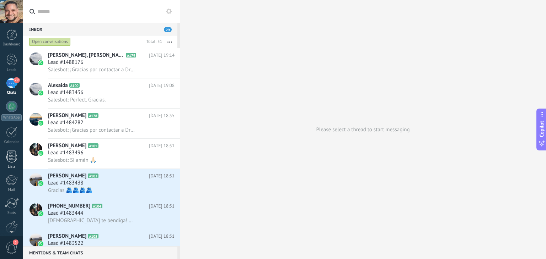
click at [10, 159] on div at bounding box center [11, 156] width 11 height 12
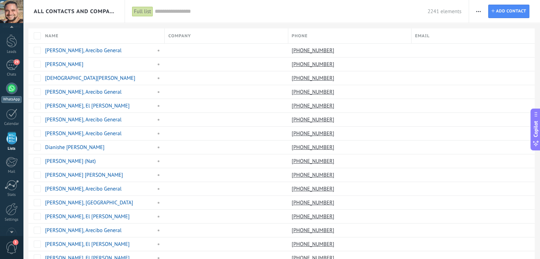
click at [10, 88] on div at bounding box center [11, 88] width 11 height 11
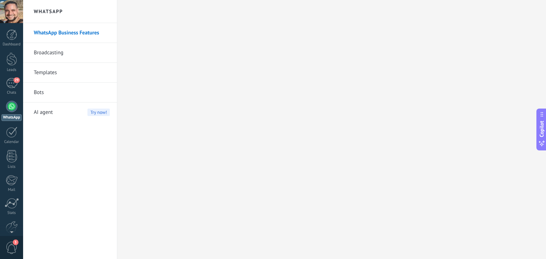
click at [50, 52] on link "Broadcasting" at bounding box center [72, 53] width 76 height 20
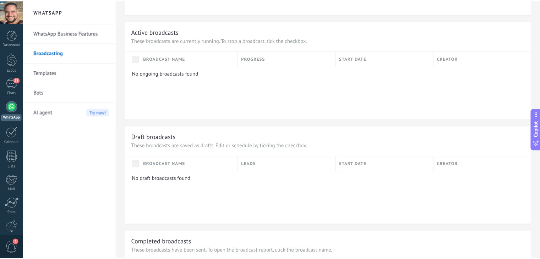
scroll to position [452, 0]
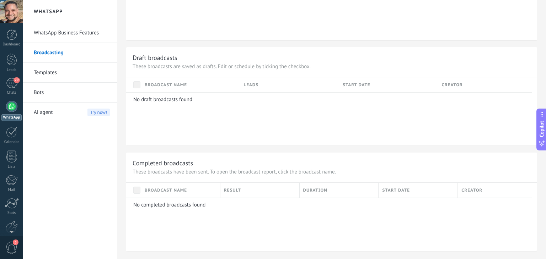
click at [74, 35] on link "WhatsApp Business Features" at bounding box center [72, 33] width 76 height 20
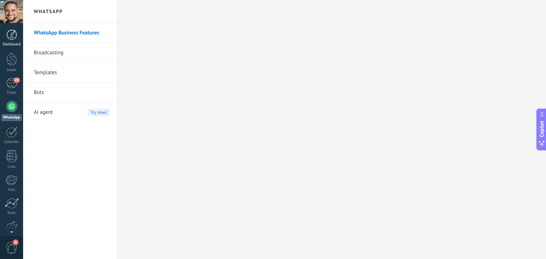
click at [11, 36] on div at bounding box center [11, 34] width 11 height 11
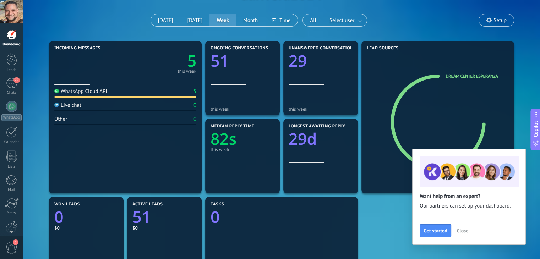
scroll to position [52, 0]
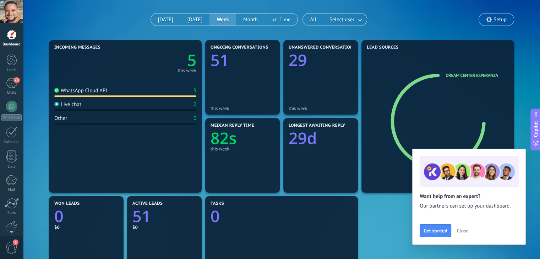
click at [459, 229] on span "Close" at bounding box center [462, 230] width 11 height 5
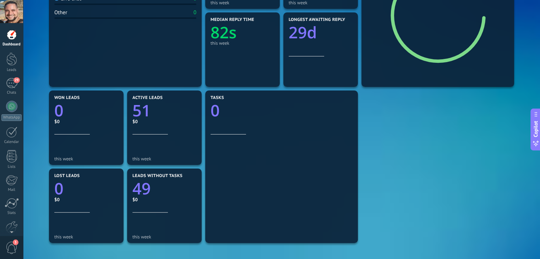
scroll to position [158, 0]
click at [11, 83] on div "29" at bounding box center [11, 83] width 11 height 10
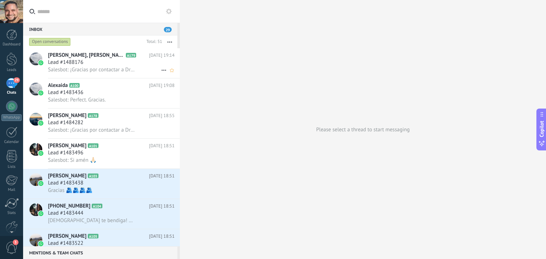
click at [79, 66] on span "Lead #1488176" at bounding box center [65, 62] width 35 height 7
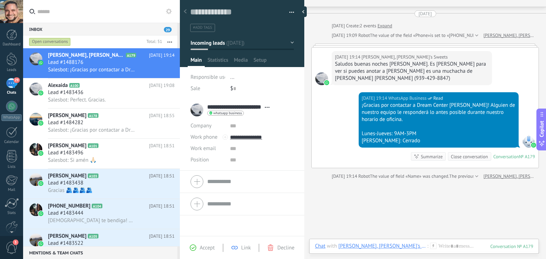
scroll to position [10, 0]
click at [168, 10] on use at bounding box center [169, 12] width 6 height 6
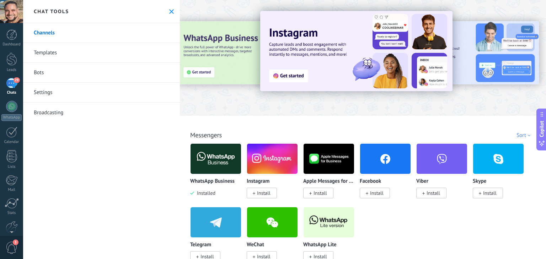
click at [86, 32] on link "Channels" at bounding box center [101, 33] width 157 height 20
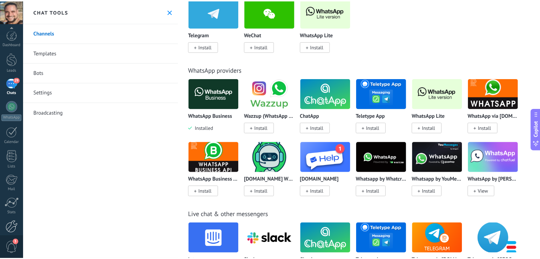
scroll to position [36, 0]
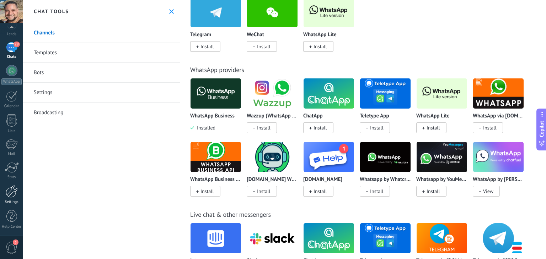
click at [15, 193] on div at bounding box center [12, 191] width 12 height 12
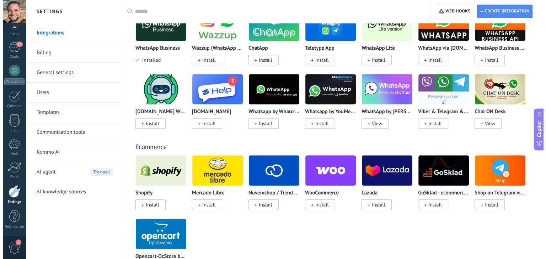
scroll to position [325, 0]
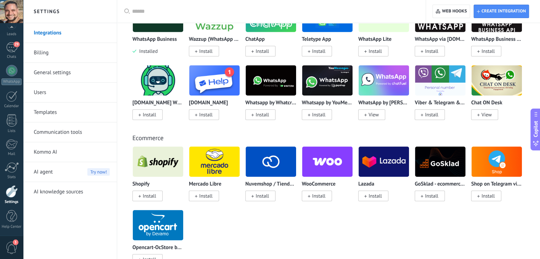
click at [329, 84] on img at bounding box center [327, 80] width 50 height 34
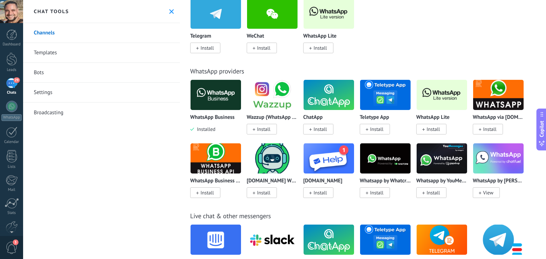
scroll to position [210, 0]
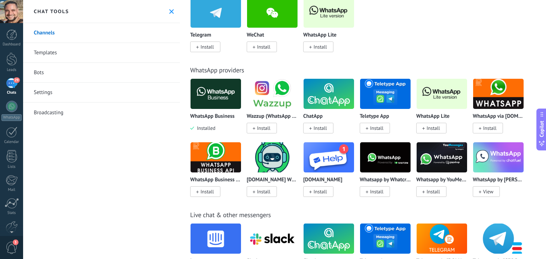
click at [503, 167] on img at bounding box center [498, 157] width 50 height 34
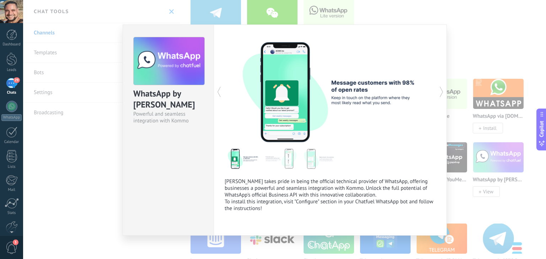
click at [220, 95] on icon at bounding box center [218, 92] width 7 height 14
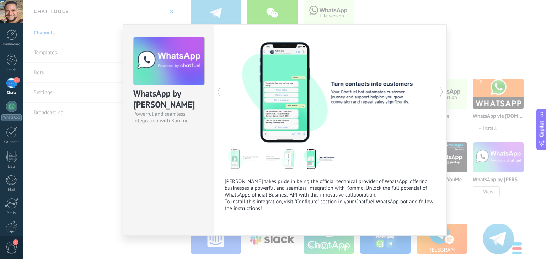
click at [219, 95] on use at bounding box center [218, 92] width 3 height 10
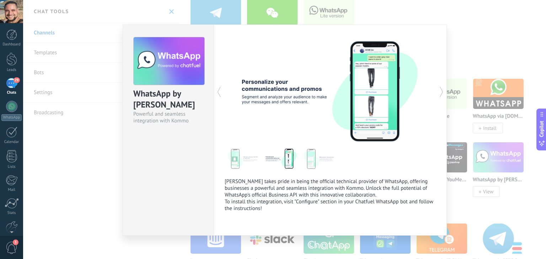
click at [219, 95] on use at bounding box center [218, 92] width 3 height 10
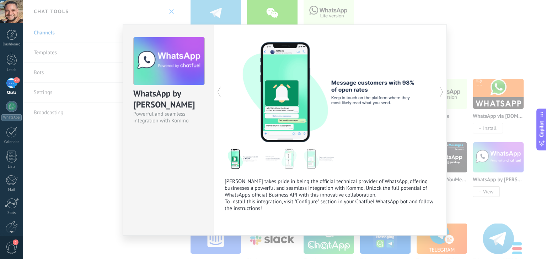
click at [219, 95] on use at bounding box center [218, 92] width 3 height 10
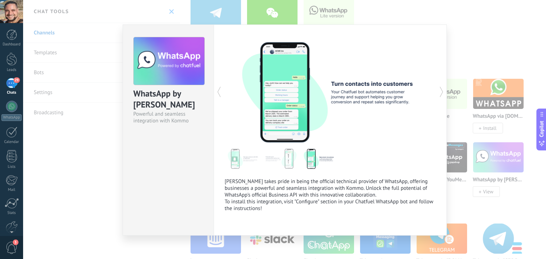
click at [485, 40] on div "WhatsApp by Chatfuel Powerful and seamless integration with Kommo Chatfuel take…" at bounding box center [284, 129] width 523 height 259
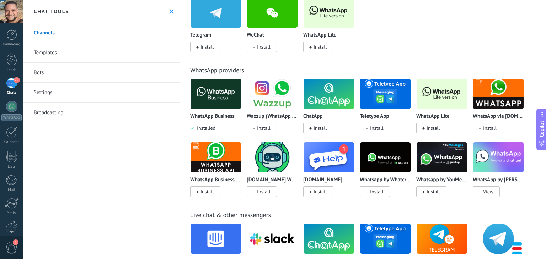
click at [219, 159] on img at bounding box center [215, 157] width 50 height 34
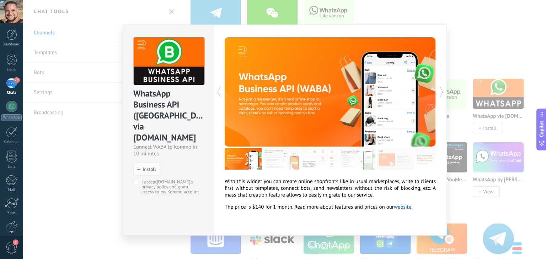
click at [74, 169] on div "WhatsApp Business API (WABA) via Radist.Online Connect WABA to Kommo in 10 minu…" at bounding box center [284, 129] width 523 height 259
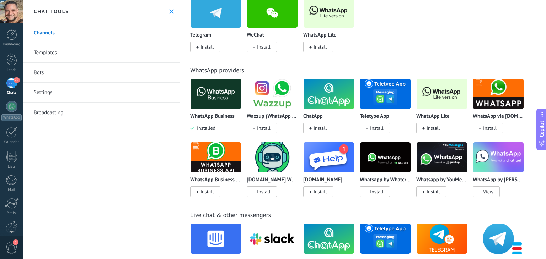
click at [337, 96] on img at bounding box center [328, 94] width 50 height 34
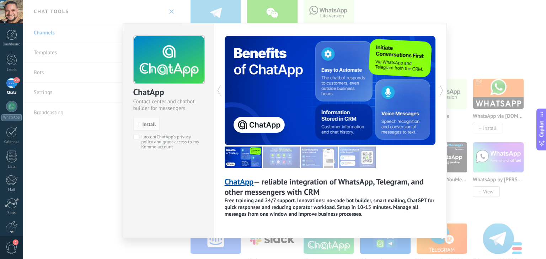
click at [442, 89] on icon at bounding box center [441, 90] width 7 height 14
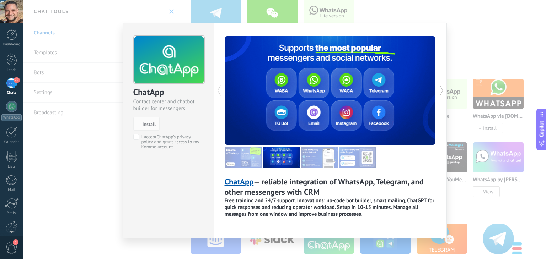
click at [438, 90] on icon at bounding box center [441, 90] width 7 height 14
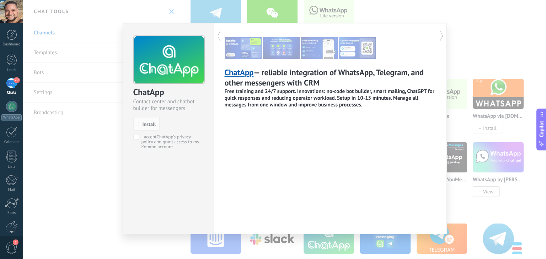
click at [438, 90] on div "ChatApp — reliable integration of WhatsApp, Telegram, and other messengers with…" at bounding box center [329, 128] width 233 height 211
click at [440, 35] on icon at bounding box center [441, 36] width 7 height 14
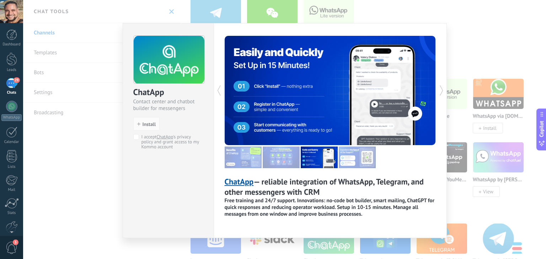
click at [440, 35] on div "ChatApp — reliable integration of WhatsApp, Telegram, and other messengers with…" at bounding box center [329, 130] width 233 height 215
click at [439, 90] on icon at bounding box center [441, 90] width 7 height 14
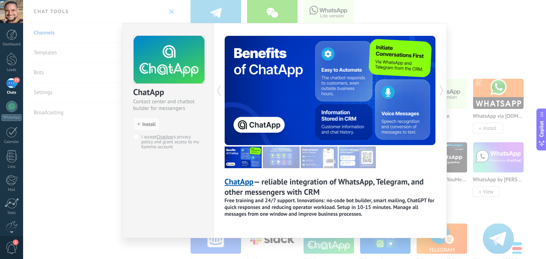
click at [439, 90] on icon at bounding box center [441, 90] width 7 height 14
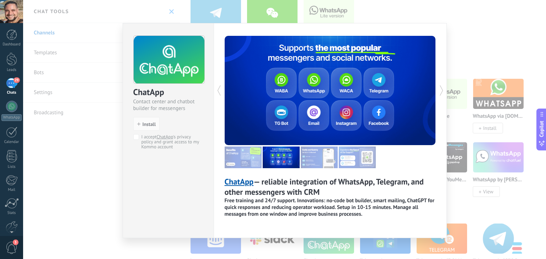
click at [439, 90] on icon at bounding box center [441, 90] width 7 height 14
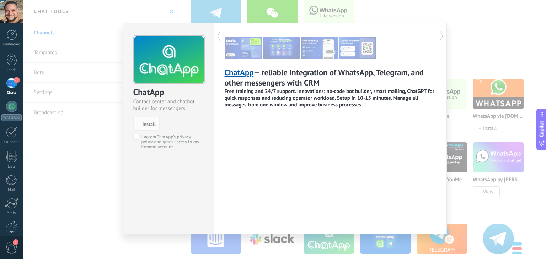
click at [438, 34] on icon at bounding box center [441, 36] width 7 height 14
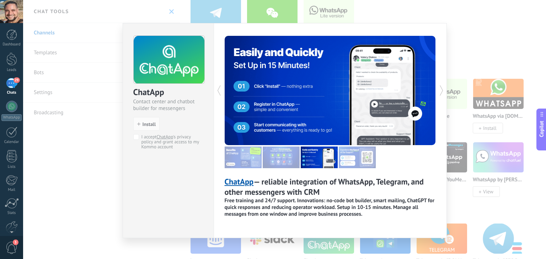
click at [468, 55] on div "ChatApp Contact center and chatbot builder for messengers install Install I acc…" at bounding box center [284, 129] width 523 height 259
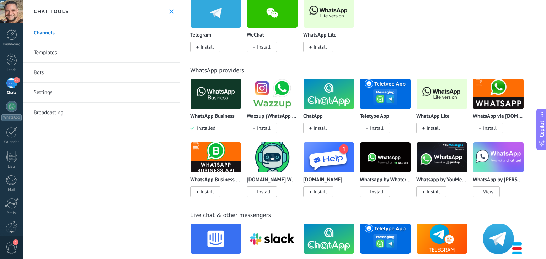
click at [503, 101] on img at bounding box center [498, 94] width 50 height 34
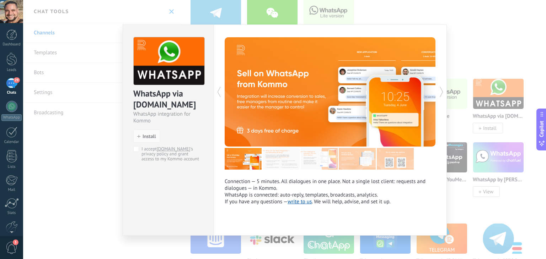
click at [64, 174] on div "WhatsApp via Radist.Online WhatsApp integration for Kommo install Install I acc…" at bounding box center [284, 129] width 523 height 259
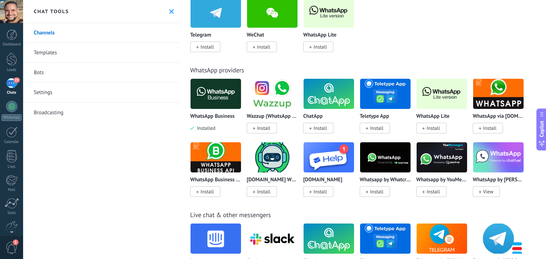
click at [40, 93] on link "Settings" at bounding box center [101, 93] width 157 height 20
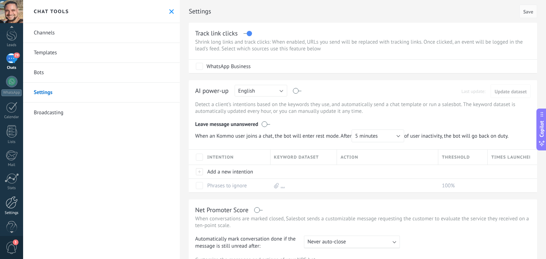
click at [13, 207] on div at bounding box center [12, 202] width 12 height 12
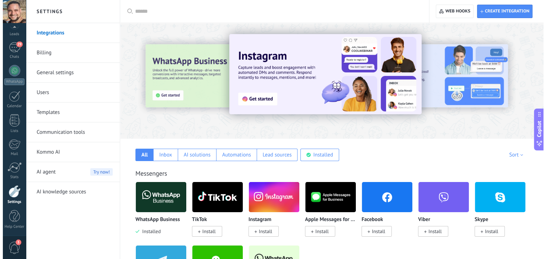
scroll to position [24, 0]
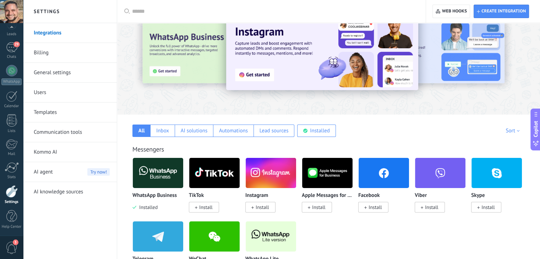
click at [158, 179] on img at bounding box center [158, 173] width 50 height 34
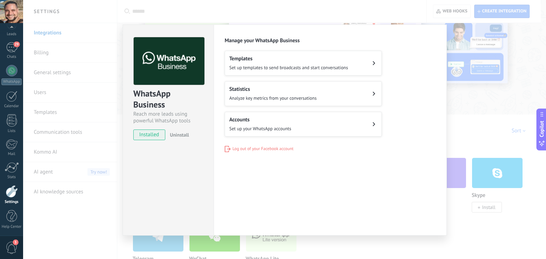
click at [297, 127] on button "Accounts Set up your WhatsApp accounts" at bounding box center [302, 124] width 157 height 25
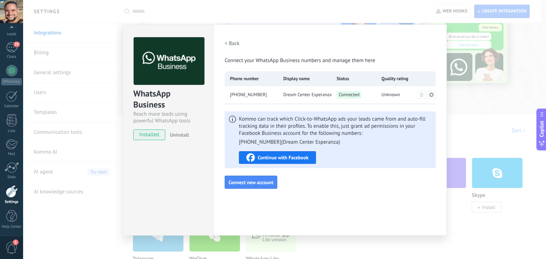
click at [432, 94] on icon at bounding box center [431, 94] width 5 height 5
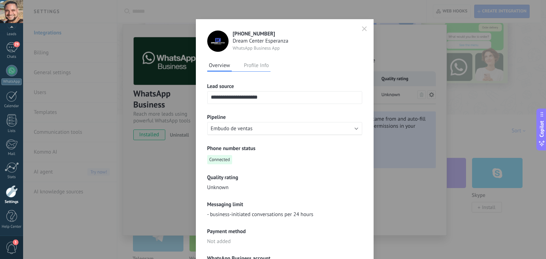
scroll to position [0, 0]
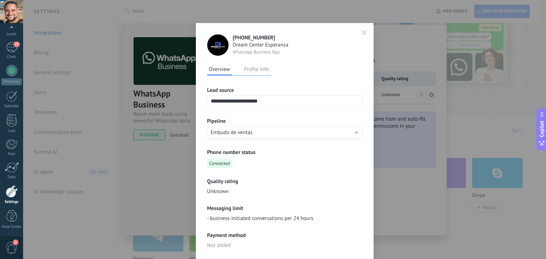
click at [263, 70] on button "Profile Info" at bounding box center [256, 69] width 28 height 11
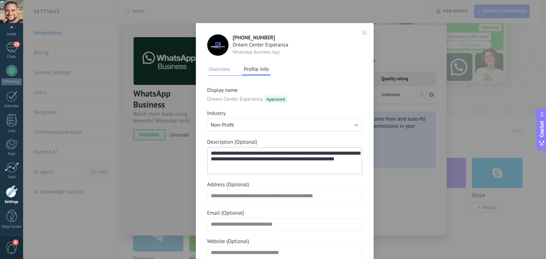
click at [362, 33] on icon "button" at bounding box center [364, 32] width 5 height 5
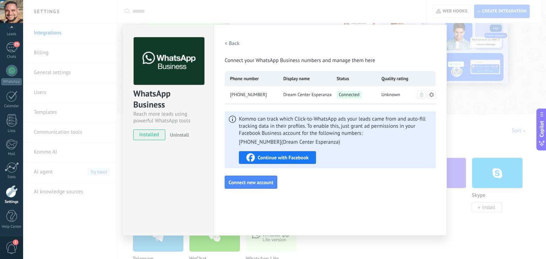
click at [237, 44] on h2 "< Back" at bounding box center [231, 43] width 15 height 7
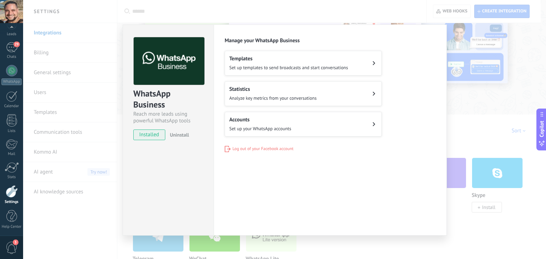
click at [497, 100] on div "WhatsApp Business Reach more leads using powerful WhatsApp tools installed Unin…" at bounding box center [284, 129] width 523 height 259
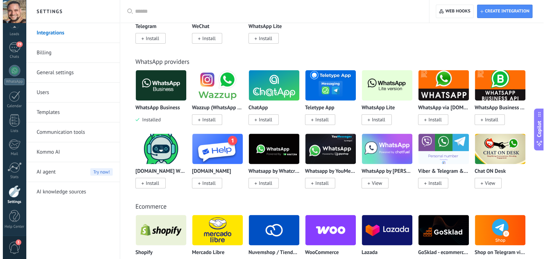
scroll to position [199, 0]
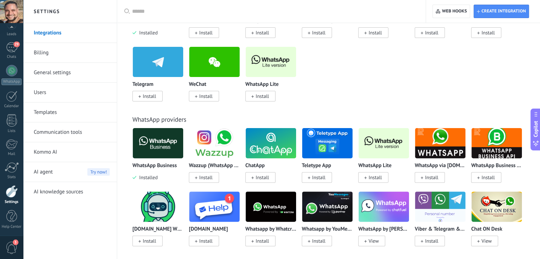
click at [389, 150] on img at bounding box center [384, 143] width 50 height 34
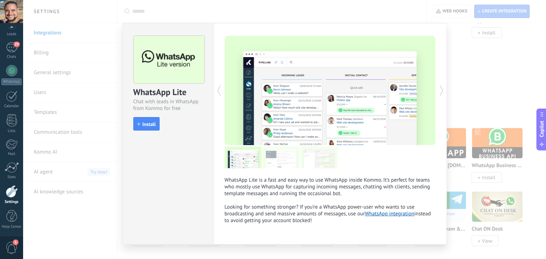
click at [385, 216] on link "WhatsApp integration" at bounding box center [388, 214] width 49 height 7
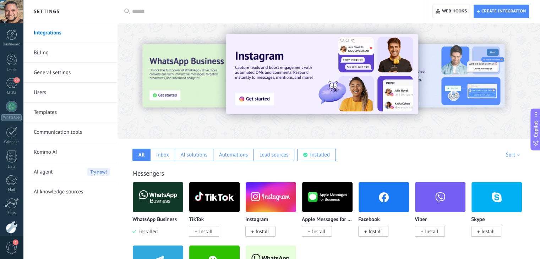
click at [212, 124] on div at bounding box center [328, 79] width 423 height 102
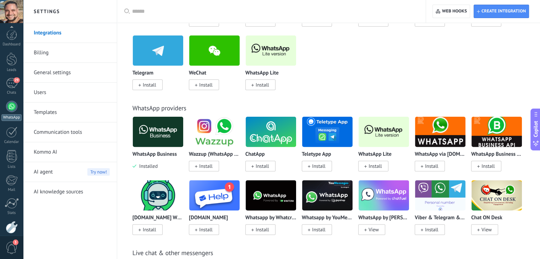
scroll to position [36, 0]
click at [10, 73] on div at bounding box center [11, 70] width 11 height 11
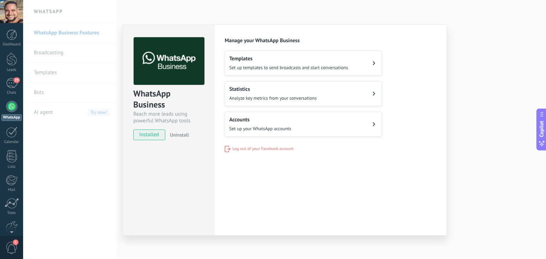
click at [480, 138] on div "WhatsApp Business Reach more leads using powerful WhatsApp tools installed Unin…" at bounding box center [284, 129] width 523 height 259
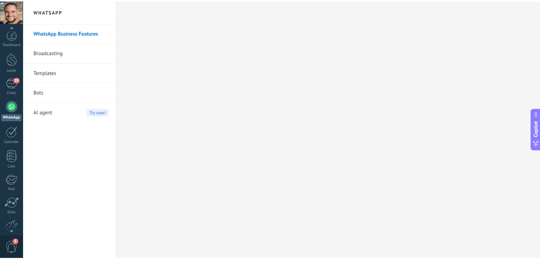
scroll to position [36, 0]
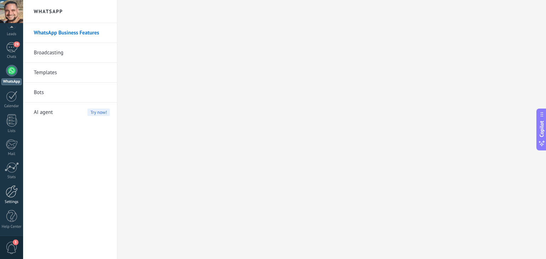
click at [10, 195] on div at bounding box center [12, 191] width 12 height 12
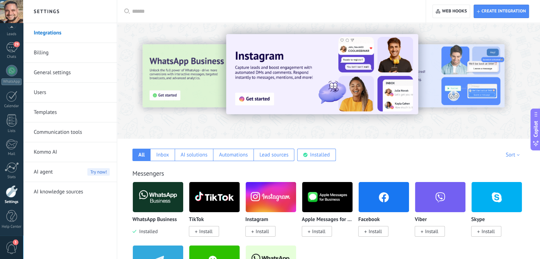
click at [50, 73] on link "General settings" at bounding box center [72, 73] width 76 height 20
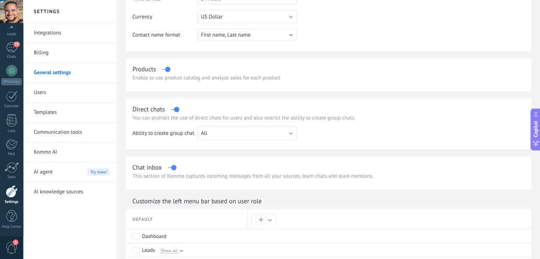
scroll to position [150, 0]
click at [224, 132] on button "All" at bounding box center [246, 132] width 99 height 13
click at [160, 150] on form "**********" at bounding box center [328, 105] width 405 height 467
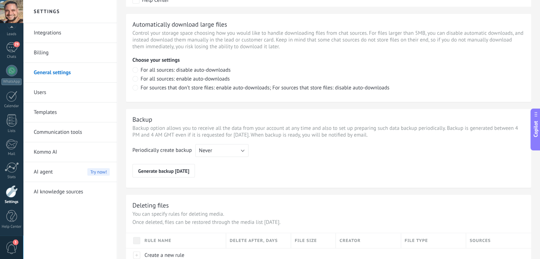
scroll to position [509, 0]
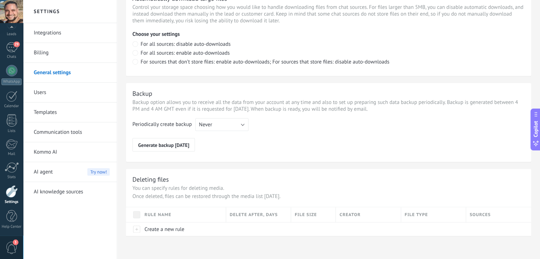
click at [37, 93] on link "Users" at bounding box center [72, 93] width 76 height 20
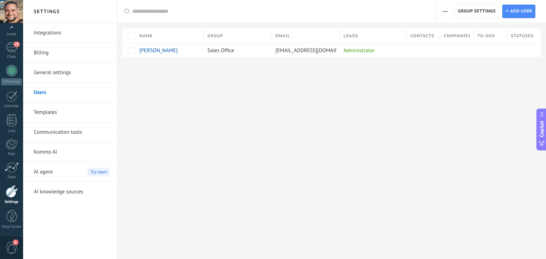
click at [49, 110] on link "Templates" at bounding box center [72, 113] width 76 height 20
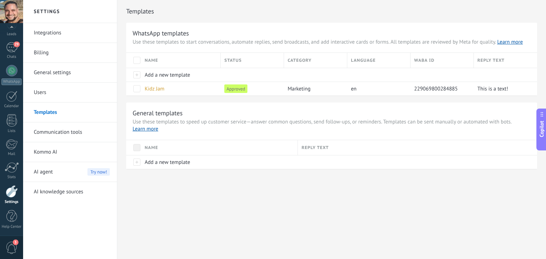
click at [55, 131] on link "Communication tools" at bounding box center [72, 133] width 76 height 20
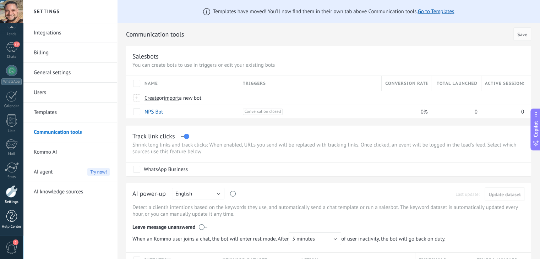
click at [7, 215] on div at bounding box center [11, 216] width 11 height 12
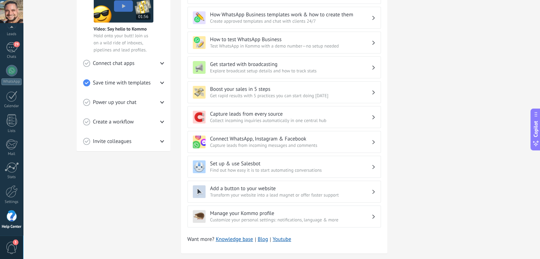
scroll to position [173, 0]
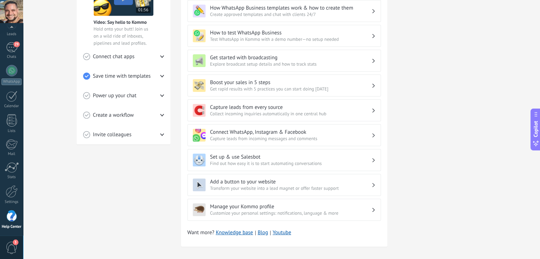
click at [14, 247] on span "3" at bounding box center [12, 248] width 12 height 12
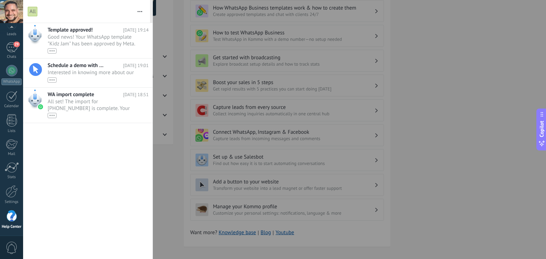
click at [182, 131] on div at bounding box center [273, 129] width 546 height 259
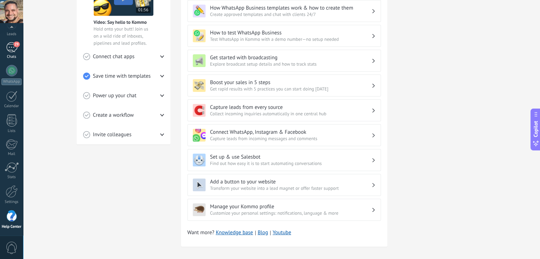
click at [12, 50] on div "29" at bounding box center [11, 47] width 11 height 10
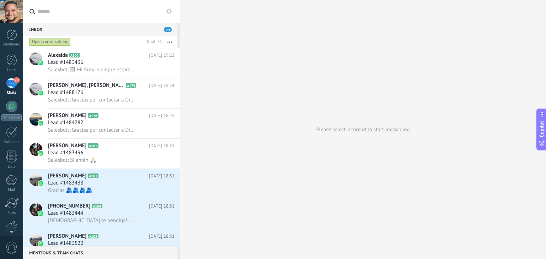
click at [169, 13] on use at bounding box center [169, 12] width 6 height 6
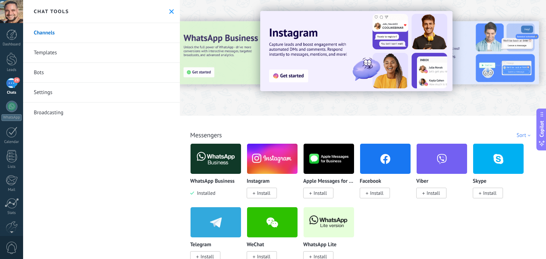
click at [168, 7] on div "Chat tools" at bounding box center [101, 11] width 157 height 23
click at [173, 9] on div "Chat tools" at bounding box center [101, 11] width 157 height 23
click at [171, 10] on icon at bounding box center [171, 11] width 5 height 5
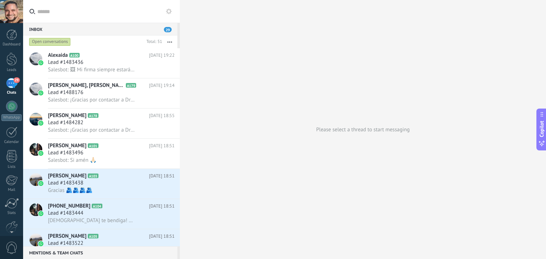
click at [80, 16] on input "text" at bounding box center [105, 11] width 137 height 23
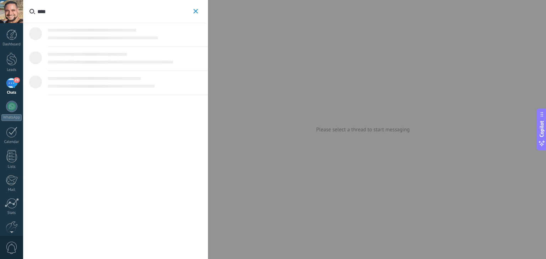
type input "*****"
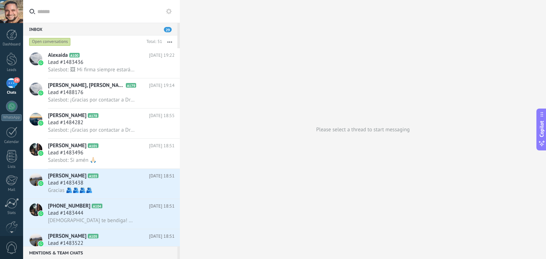
click at [57, 40] on div "Open conversations" at bounding box center [50, 42] width 42 height 9
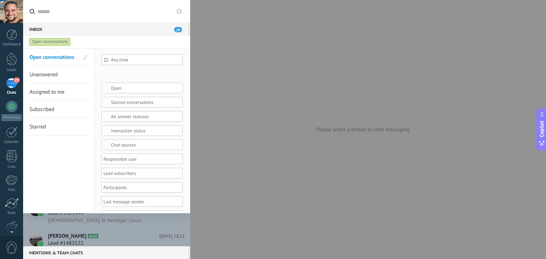
click at [40, 113] on span "Subscribed" at bounding box center [41, 109] width 25 height 7
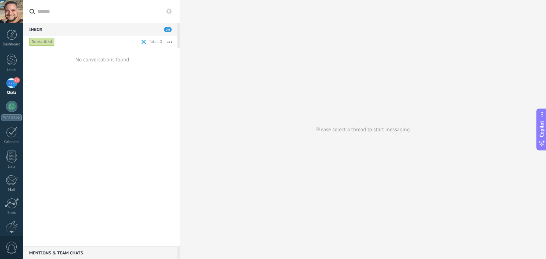
click at [145, 42] on span at bounding box center [143, 42] width 5 height 5
click at [167, 41] on button "button" at bounding box center [169, 42] width 15 height 13
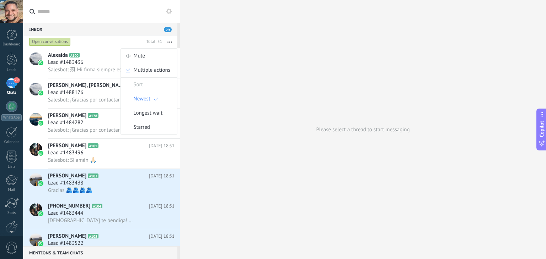
click at [167, 41] on button "button" at bounding box center [169, 42] width 15 height 13
click at [118, 180] on h2 "Abner Joab A103" at bounding box center [98, 176] width 101 height 7
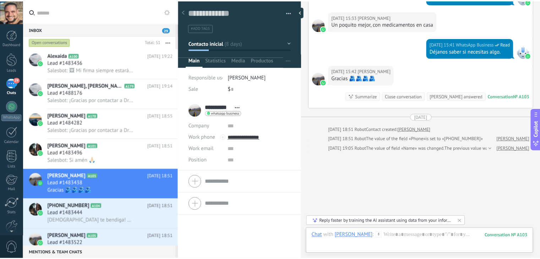
scroll to position [265, 0]
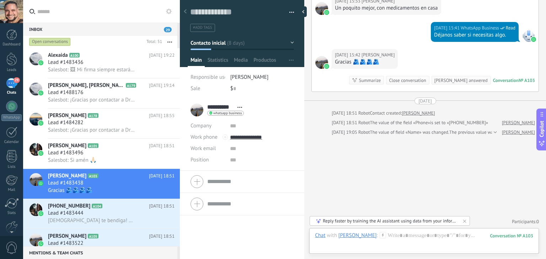
click at [188, 12] on div at bounding box center [185, 12] width 10 height 14
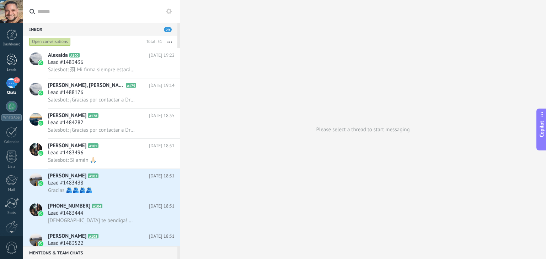
click at [9, 64] on div at bounding box center [11, 59] width 11 height 13
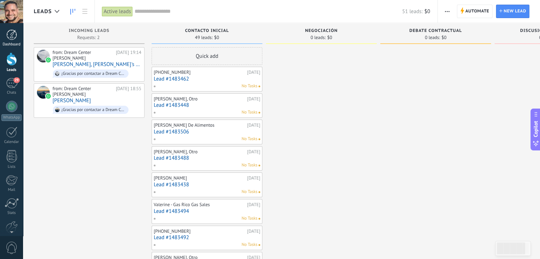
click at [12, 36] on div at bounding box center [11, 34] width 11 height 11
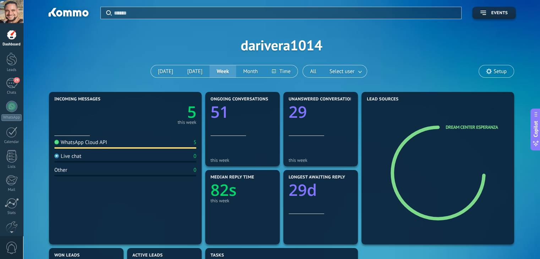
click at [496, 72] on span "Setup" at bounding box center [500, 72] width 13 height 6
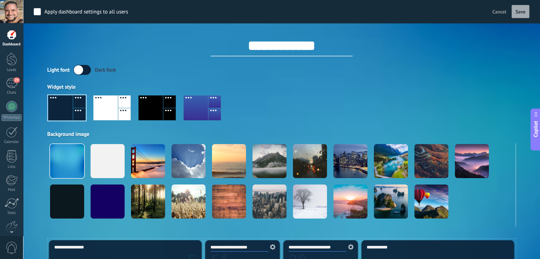
click at [498, 7] on button "Cancel" at bounding box center [500, 11] width 20 height 11
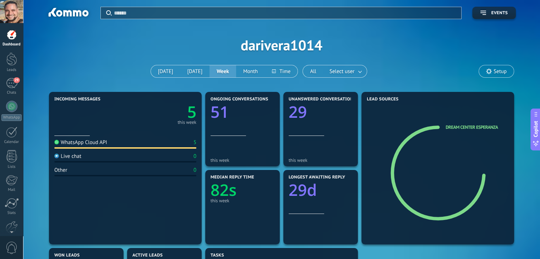
click at [9, 12] on div at bounding box center [11, 11] width 23 height 23
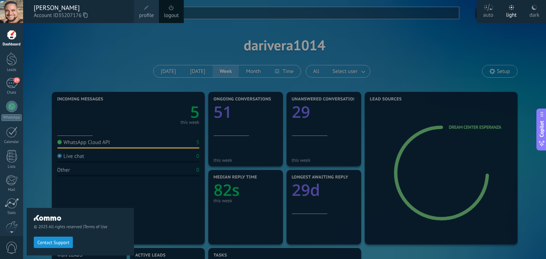
click at [9, 13] on div at bounding box center [11, 11] width 23 height 23
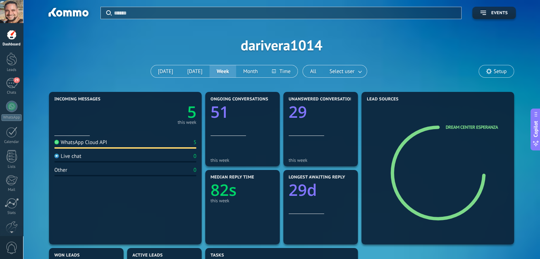
click at [7, 18] on div at bounding box center [11, 11] width 23 height 23
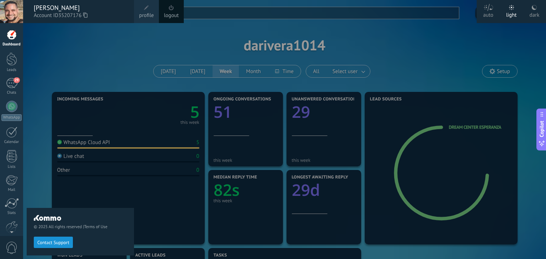
click at [7, 18] on div at bounding box center [11, 11] width 23 height 23
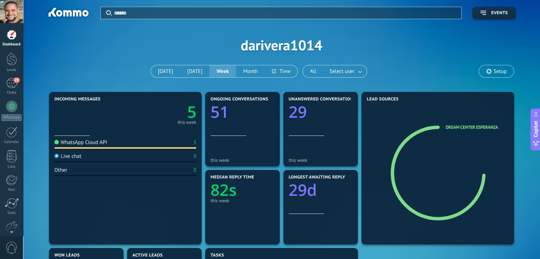
click at [13, 249] on span "0" at bounding box center [12, 248] width 12 height 12
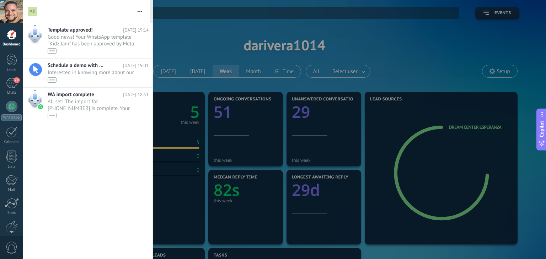
click at [13, 249] on span "0" at bounding box center [12, 248] width 12 height 12
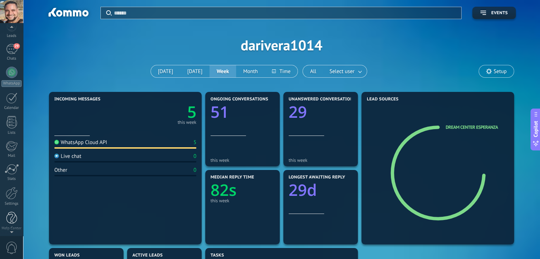
scroll to position [36, 0]
click at [12, 217] on div at bounding box center [11, 216] width 11 height 12
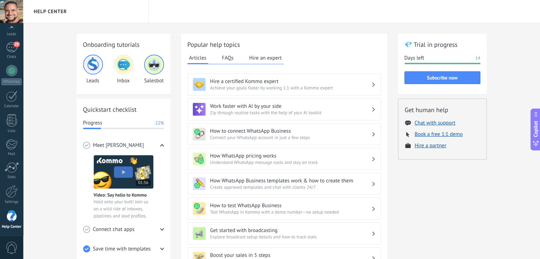
click at [227, 59] on button "FAQs" at bounding box center [227, 58] width 15 height 11
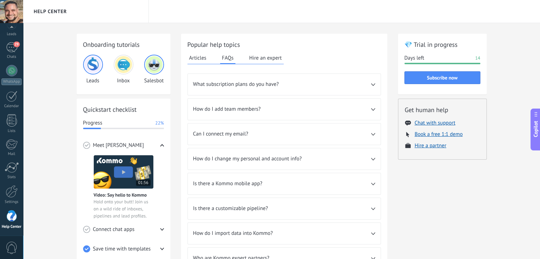
click at [537, 132] on span "Copilot" at bounding box center [535, 129] width 7 height 16
type textarea "**********"
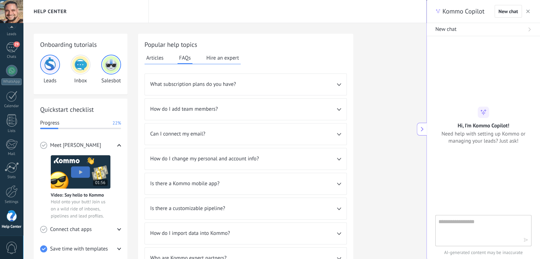
click at [455, 226] on textarea at bounding box center [479, 231] width 80 height 26
type textarea "*"
type textarea "**********"
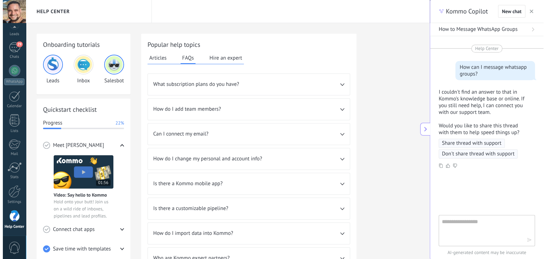
scroll to position [0, 0]
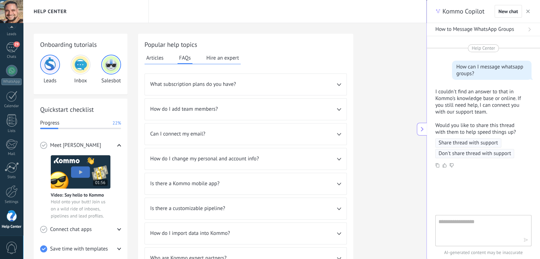
click at [467, 144] on span "Share thread with support" at bounding box center [469, 143] width 60 height 7
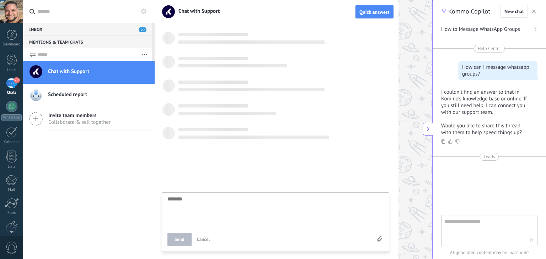
scroll to position [7, 0]
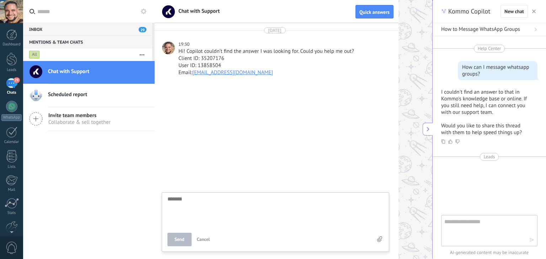
type textarea "*"
type textarea "**"
type textarea "***"
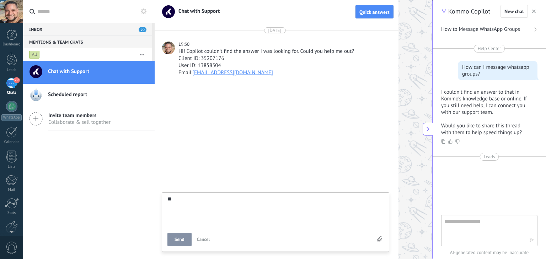
type textarea "***"
type textarea "*****"
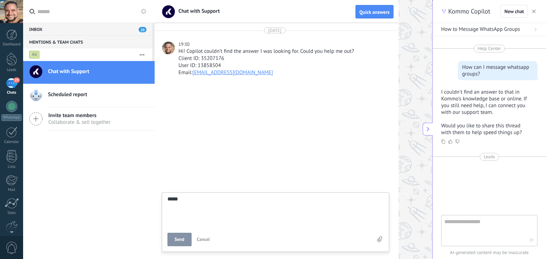
type textarea "******"
type textarea "********"
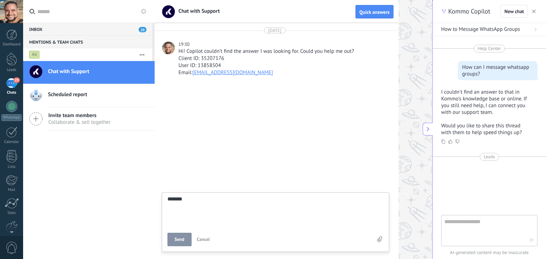
type textarea "********"
type textarea "**********"
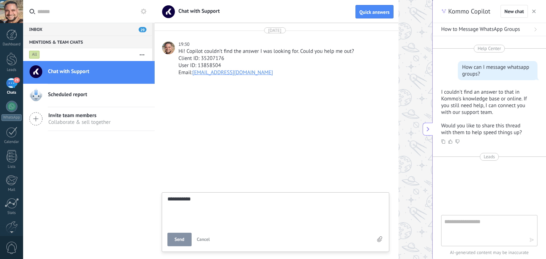
type textarea "**********"
type textarea "********"
type textarea "**********"
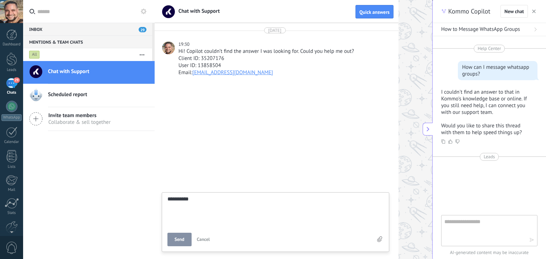
type textarea "**********"
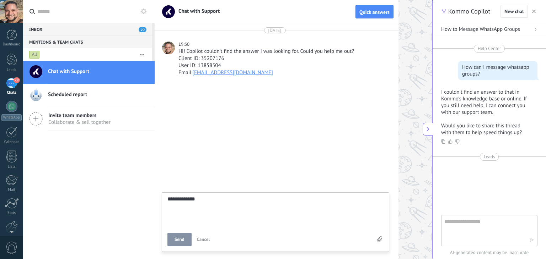
type textarea "**********"
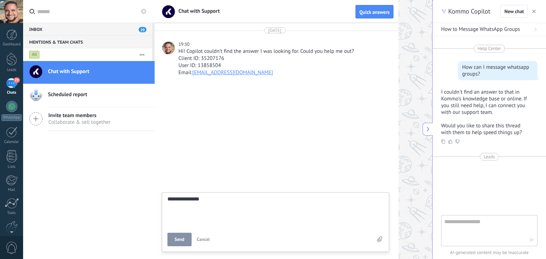
type textarea "**********"
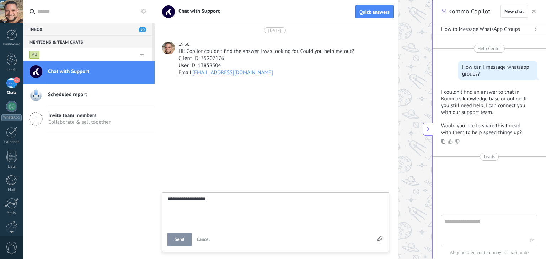
type textarea "**********"
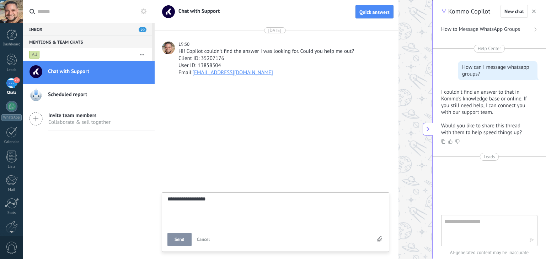
type textarea "**********"
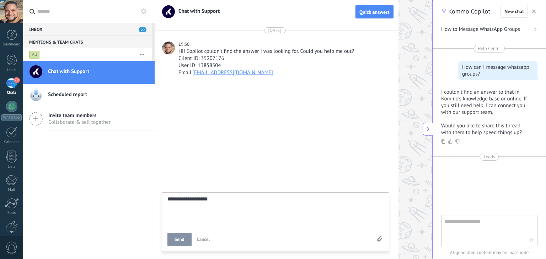
type textarea "**********"
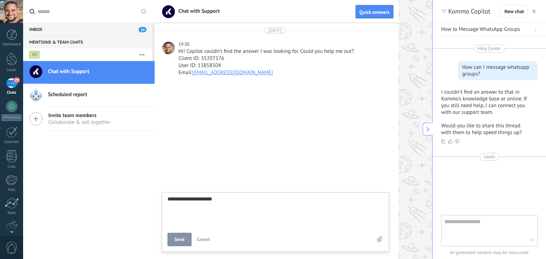
type textarea "**********"
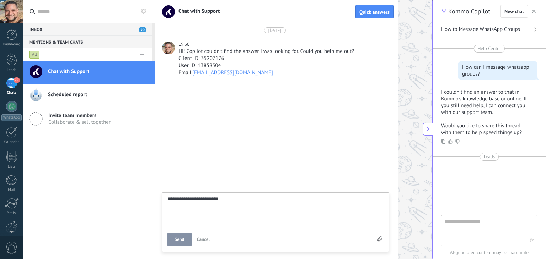
type textarea "**********"
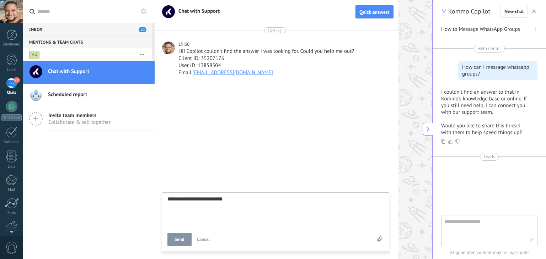
type textarea "**********"
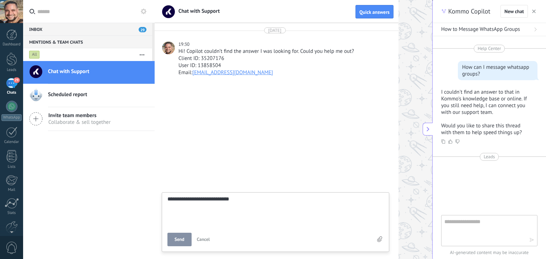
type textarea "**********"
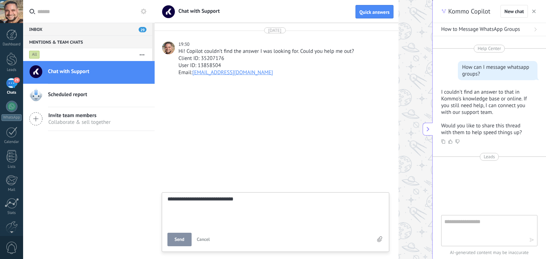
type textarea "**********"
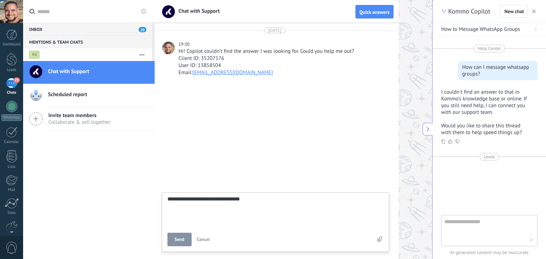
type textarea "**********"
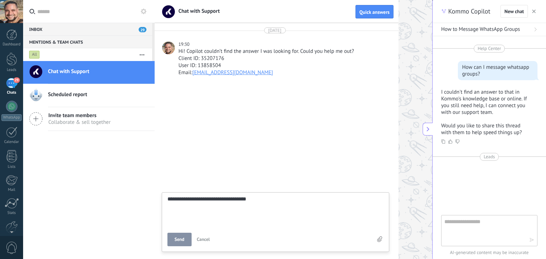
type textarea "**********"
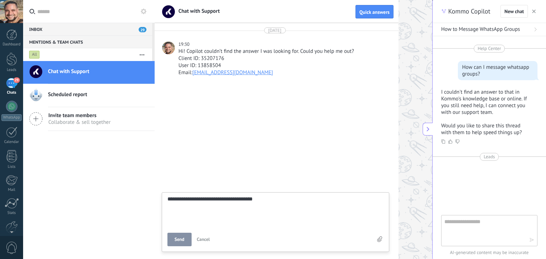
type textarea "**********"
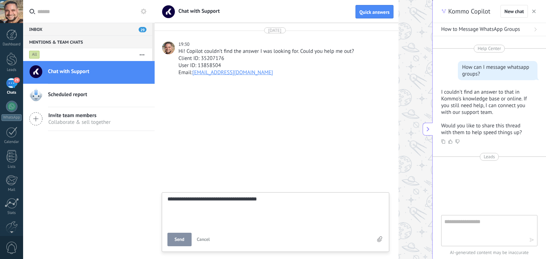
type textarea "**********"
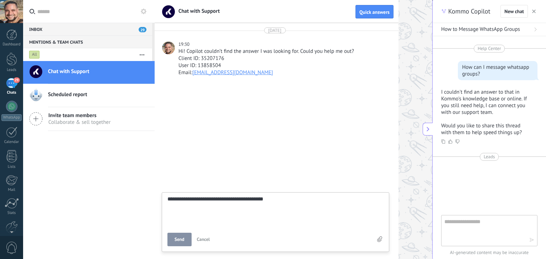
type textarea "**********"
click at [183, 240] on span "Send" at bounding box center [179, 239] width 10 height 5
type textarea "*******"
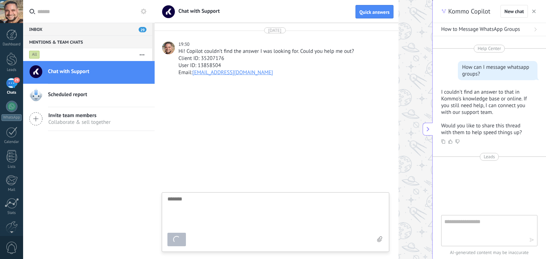
scroll to position [7, 0]
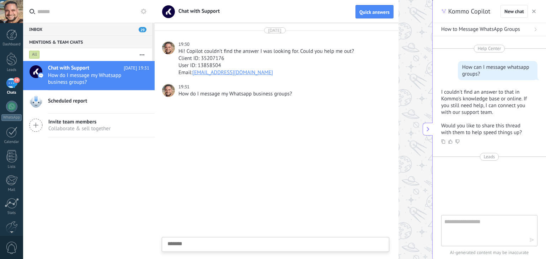
click at [12, 82] on div "29" at bounding box center [11, 83] width 11 height 10
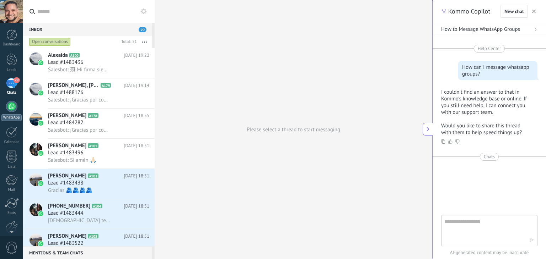
click at [12, 108] on div at bounding box center [11, 106] width 11 height 11
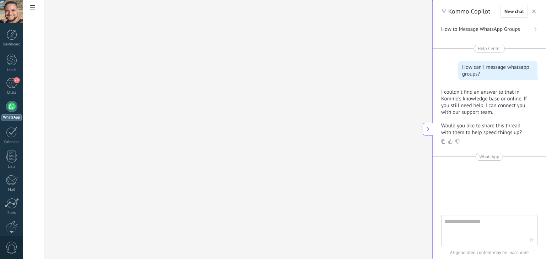
click at [427, 130] on icon at bounding box center [428, 129] width 6 height 6
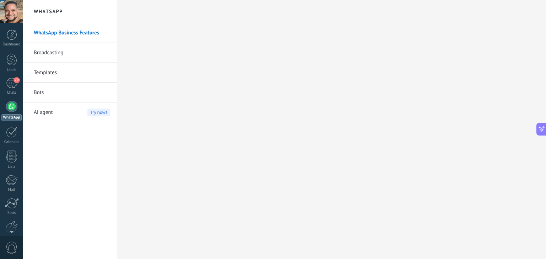
click at [52, 48] on link "Broadcasting" at bounding box center [72, 53] width 76 height 20
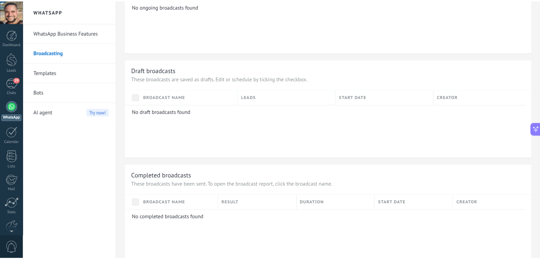
scroll to position [452, 0]
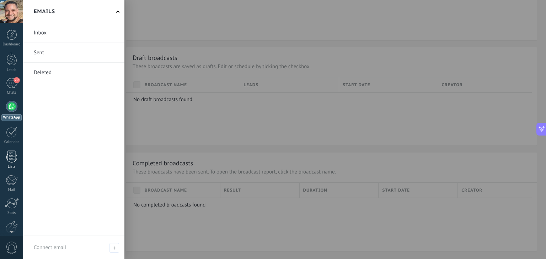
click at [7, 163] on link "Lists" at bounding box center [11, 159] width 23 height 19
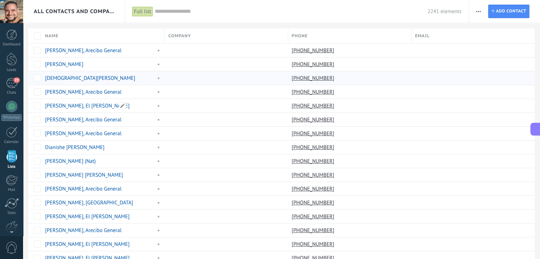
scroll to position [18, 0]
click at [478, 11] on use "button" at bounding box center [478, 11] width 5 height 1
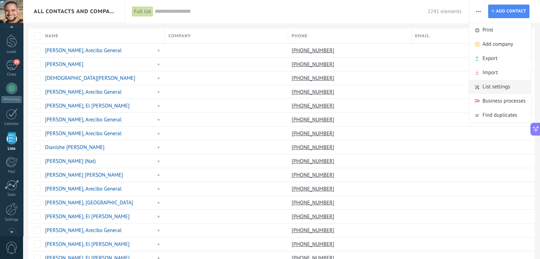
click at [496, 87] on span "List settings" at bounding box center [497, 87] width 28 height 14
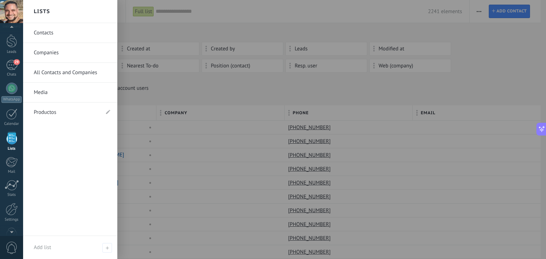
click at [9, 141] on div at bounding box center [11, 138] width 11 height 12
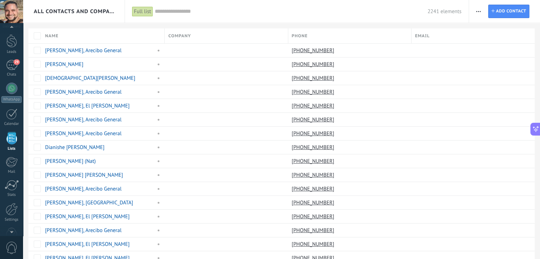
click at [95, 9] on span "All Contacts and Companies" at bounding box center [74, 11] width 81 height 7
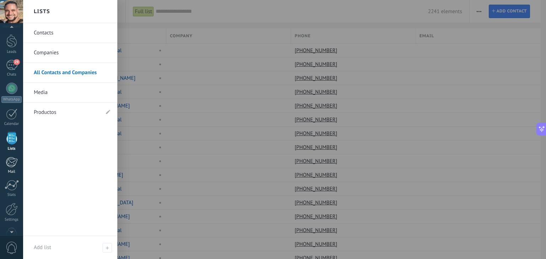
click at [11, 164] on div at bounding box center [12, 162] width 12 height 11
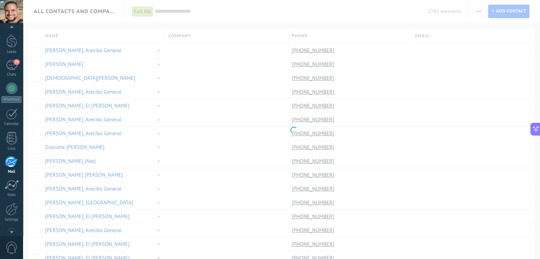
scroll to position [36, 0]
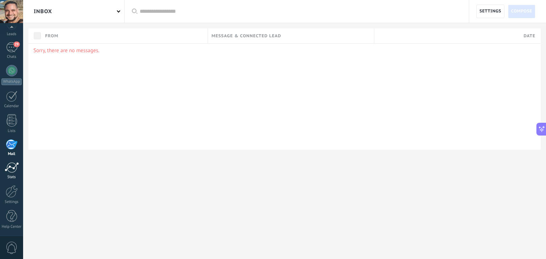
click at [13, 169] on div at bounding box center [12, 167] width 14 height 11
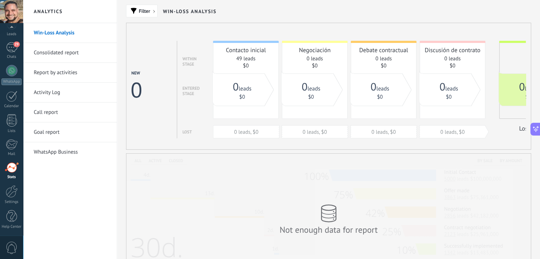
click at [47, 150] on link "WhatsApp Business" at bounding box center [72, 152] width 76 height 20
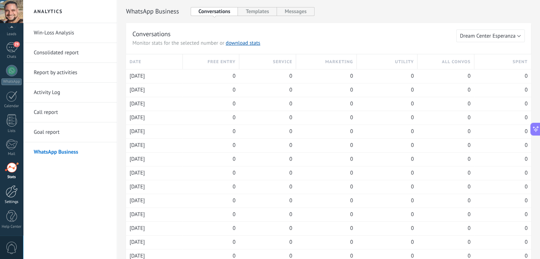
click at [7, 191] on div at bounding box center [12, 191] width 12 height 12
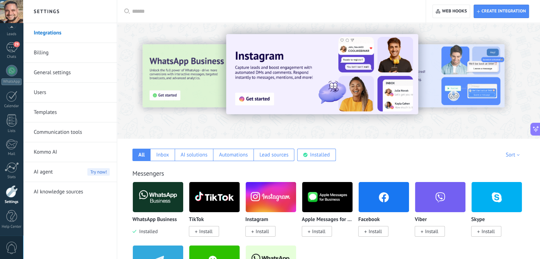
click at [47, 74] on link "General settings" at bounding box center [72, 73] width 76 height 20
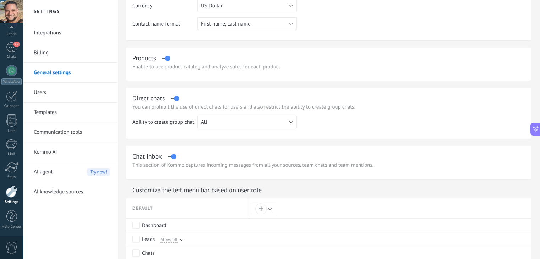
scroll to position [161, 0]
click at [224, 123] on button "All" at bounding box center [246, 121] width 99 height 13
click at [218, 135] on span "Administrator" at bounding box center [243, 134] width 101 height 7
click at [220, 121] on span "Administrator" at bounding box center [216, 122] width 31 height 7
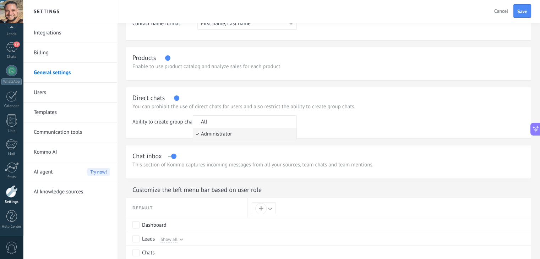
click at [218, 128] on li "Administrator" at bounding box center [244, 134] width 103 height 12
click at [219, 118] on button "Administrator" at bounding box center [246, 121] width 99 height 13
click at [217, 126] on li "All" at bounding box center [244, 122] width 103 height 12
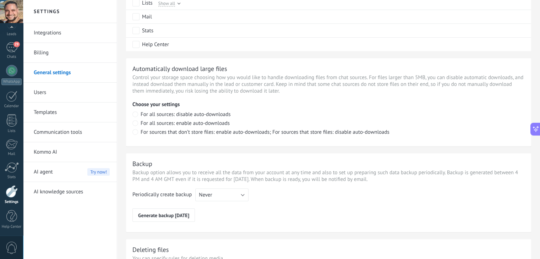
scroll to position [442, 0]
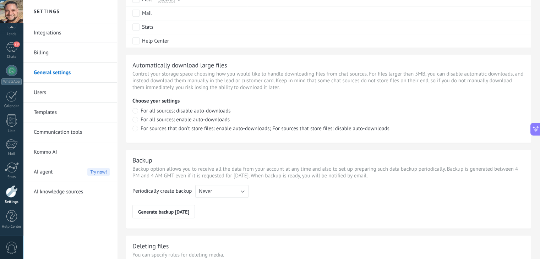
click at [49, 56] on link "Billing" at bounding box center [72, 53] width 76 height 20
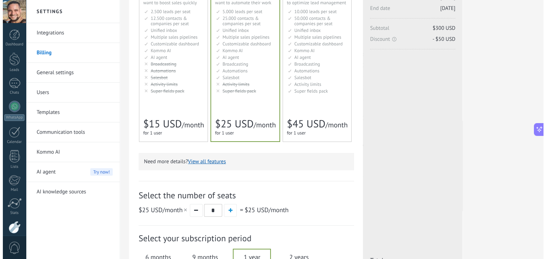
scroll to position [91, 0]
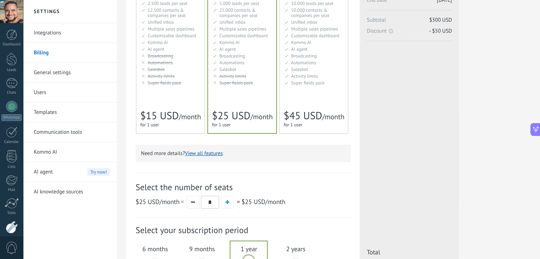
click at [210, 156] on button "View all features" at bounding box center [204, 153] width 38 height 7
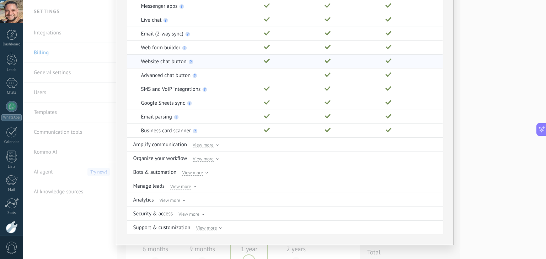
scroll to position [87, 0]
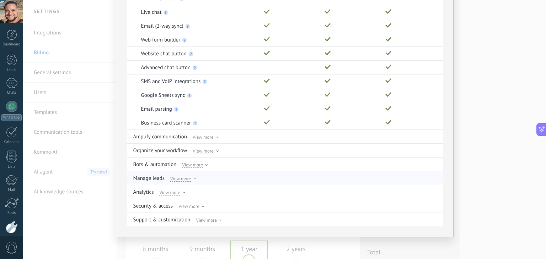
click at [188, 179] on span "View more" at bounding box center [180, 178] width 21 height 6
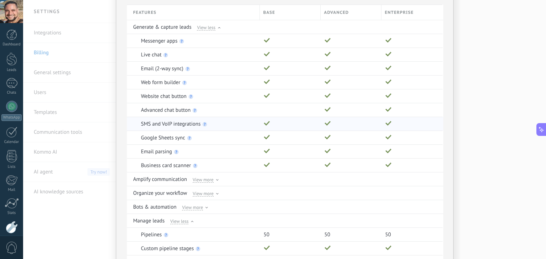
scroll to position [85, 0]
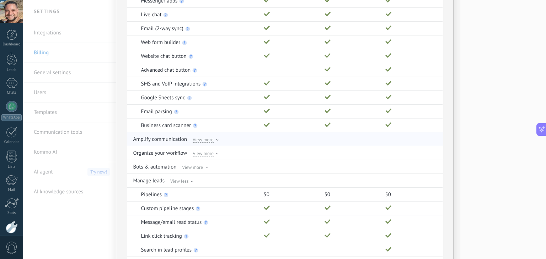
click at [206, 141] on span "View more" at bounding box center [203, 139] width 21 height 6
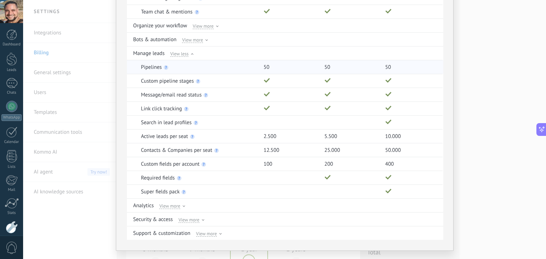
scroll to position [308, 0]
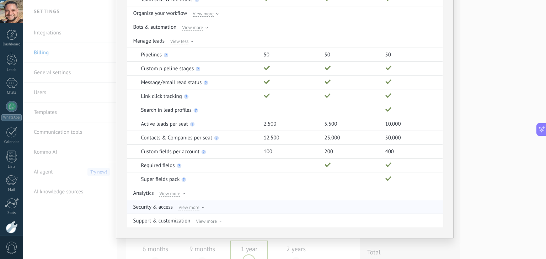
click at [190, 207] on span "View more" at bounding box center [188, 207] width 21 height 6
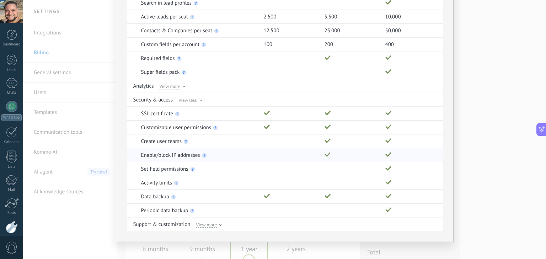
scroll to position [418, 0]
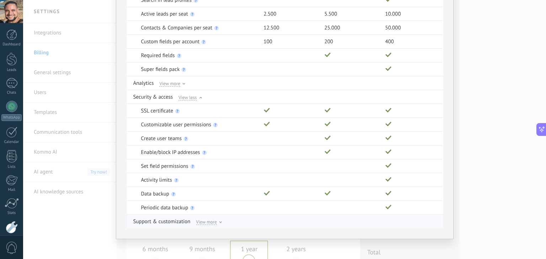
click at [206, 221] on span "View more" at bounding box center [206, 222] width 21 height 6
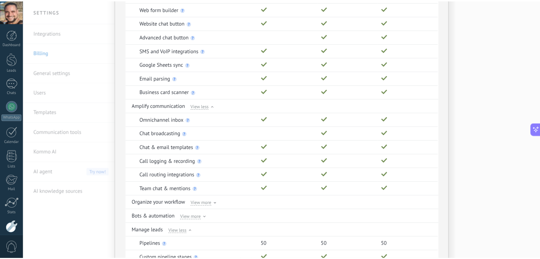
scroll to position [0, 0]
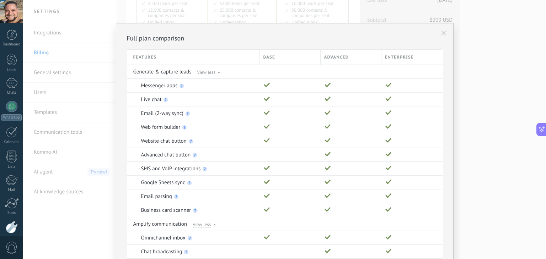
click at [441, 32] on use at bounding box center [443, 33] width 5 height 5
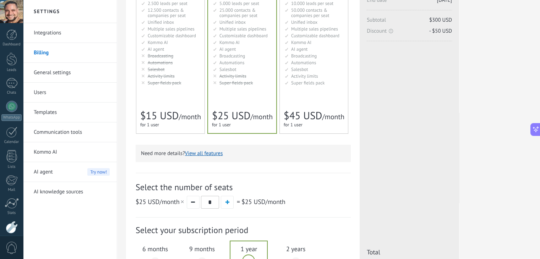
click at [48, 72] on link "General settings" at bounding box center [72, 73] width 76 height 20
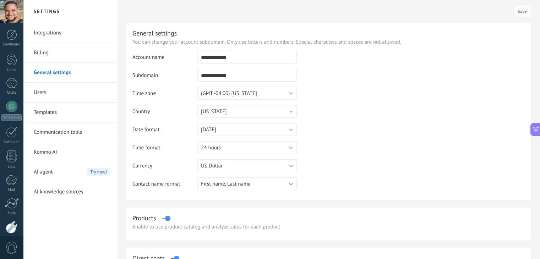
click at [41, 94] on link "Users" at bounding box center [72, 93] width 76 height 20
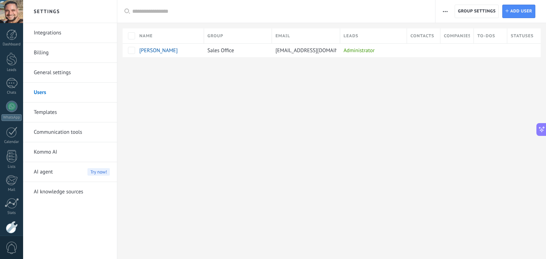
click at [56, 75] on link "General settings" at bounding box center [72, 73] width 76 height 20
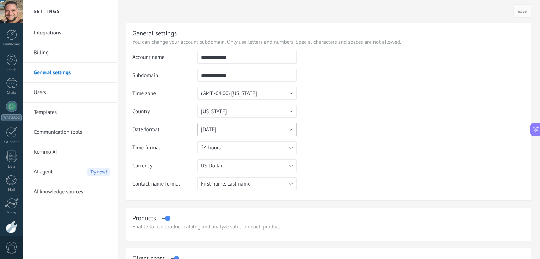
click at [253, 132] on button "[DATE]" at bounding box center [246, 129] width 99 height 13
click at [230, 141] on span "[DATE]" at bounding box center [243, 142] width 101 height 7
click at [524, 12] on span "Save" at bounding box center [523, 11] width 10 height 5
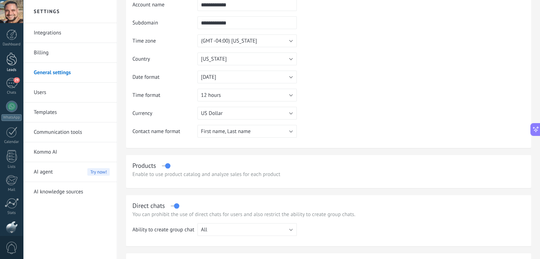
click at [10, 60] on div at bounding box center [11, 59] width 11 height 13
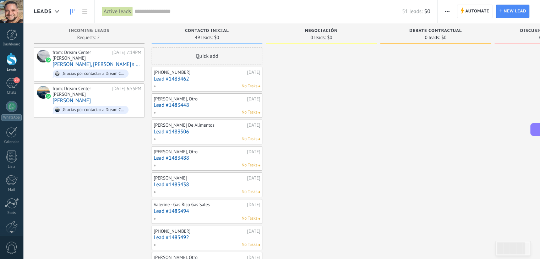
click at [446, 9] on span "button" at bounding box center [447, 11] width 5 height 13
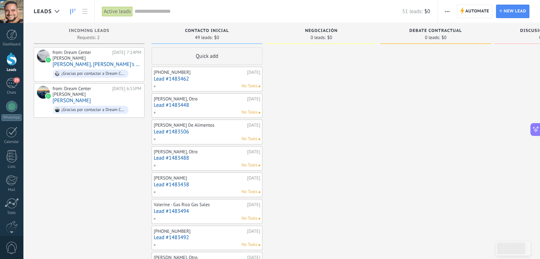
click at [9, 86] on div "29" at bounding box center [11, 83] width 11 height 10
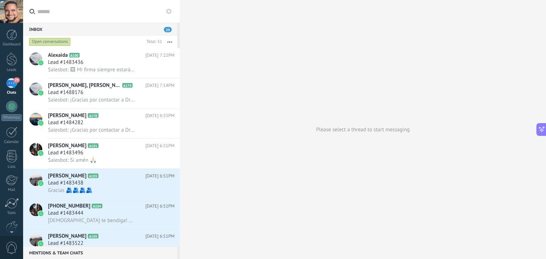
click at [102, 14] on input "text" at bounding box center [105, 11] width 137 height 23
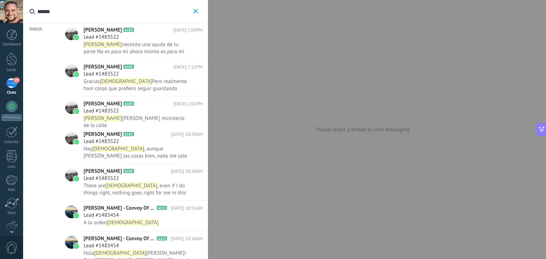
type input "*******"
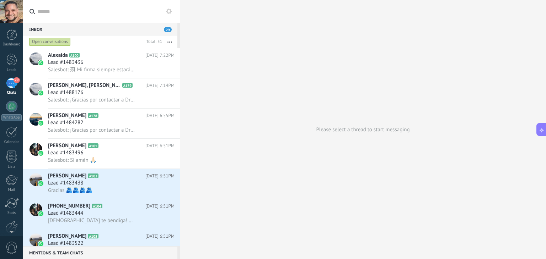
click at [171, 41] on button "button" at bounding box center [169, 42] width 15 height 13
click at [12, 111] on div at bounding box center [11, 106] width 11 height 11
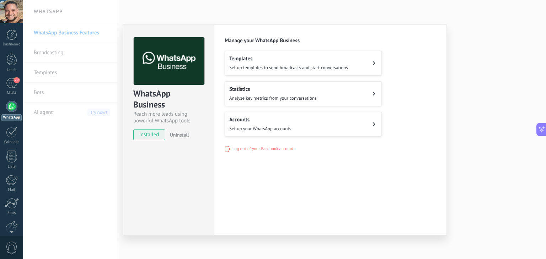
click at [180, 136] on span "Uninstall" at bounding box center [179, 135] width 19 height 6
